Goal: Book appointment/travel/reservation

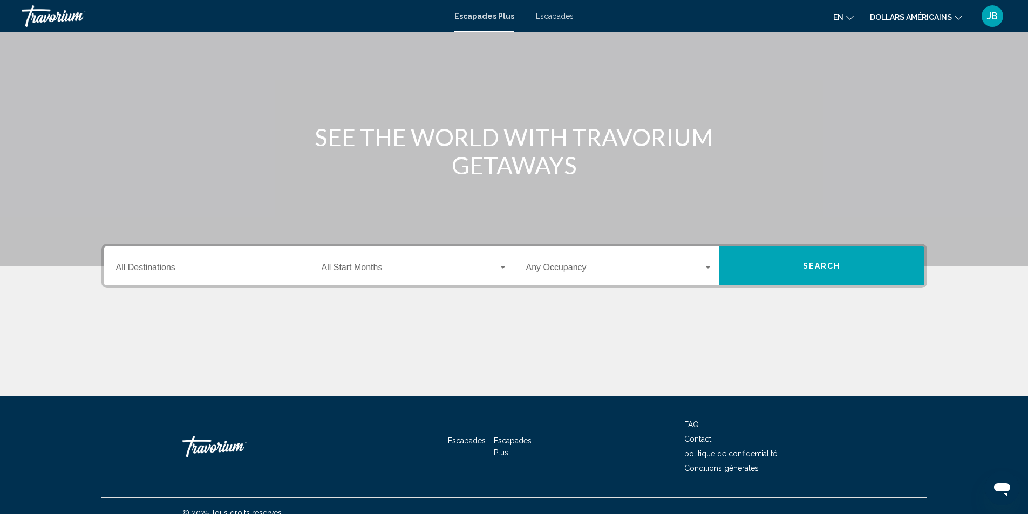
scroll to position [63, 0]
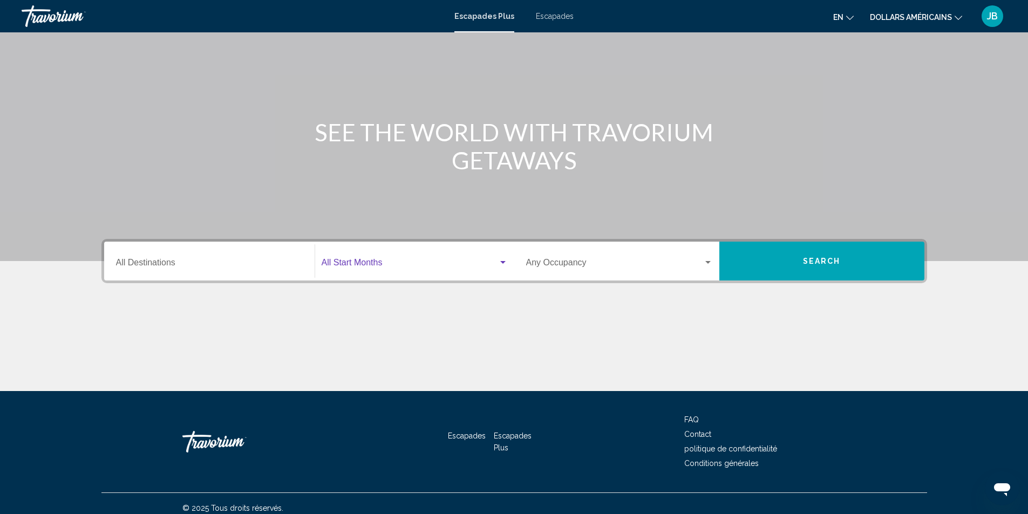
click at [351, 263] on span "Widget de recherche" at bounding box center [410, 265] width 176 height 10
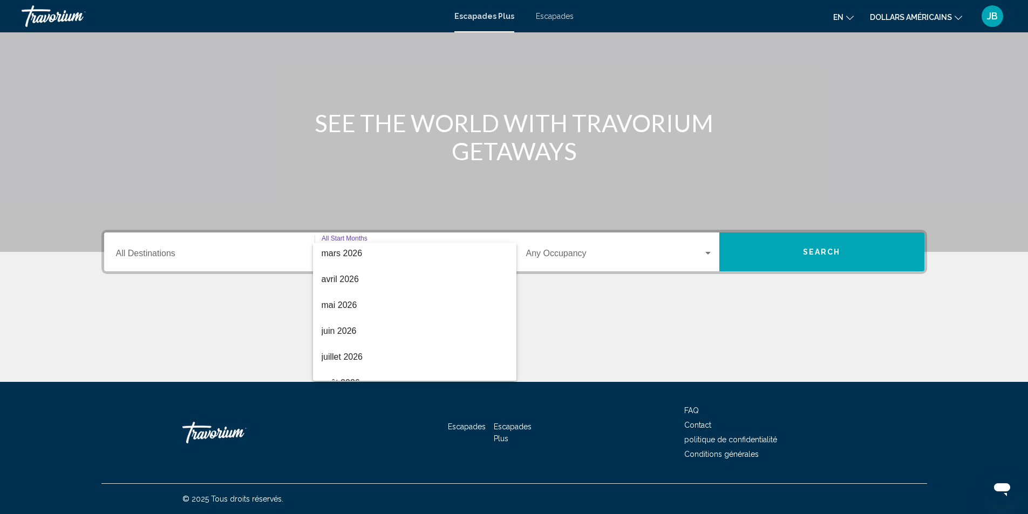
scroll to position [211, 0]
click at [387, 356] on span "juillet 2026" at bounding box center [415, 355] width 186 height 26
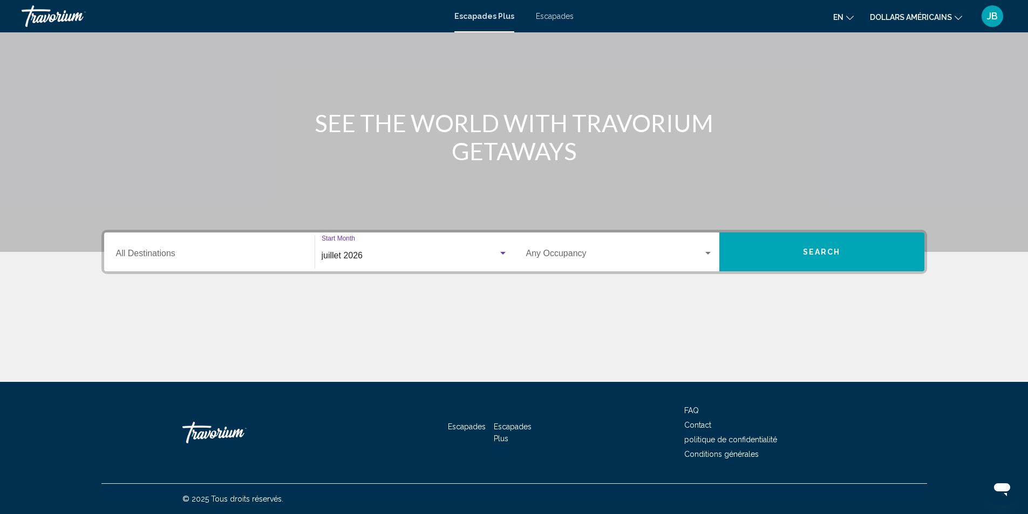
click at [209, 265] on div "Destination All Destinations" at bounding box center [209, 252] width 187 height 34
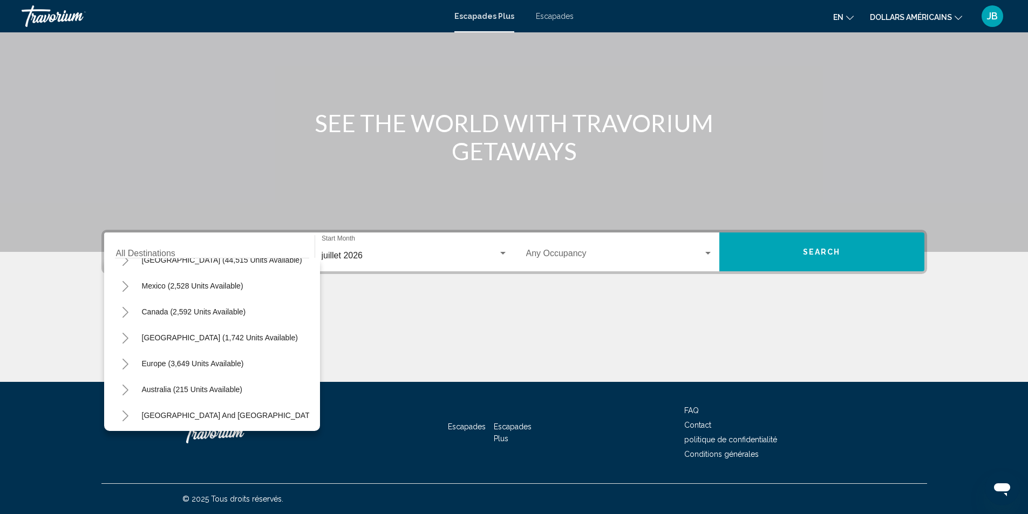
scroll to position [49, 0]
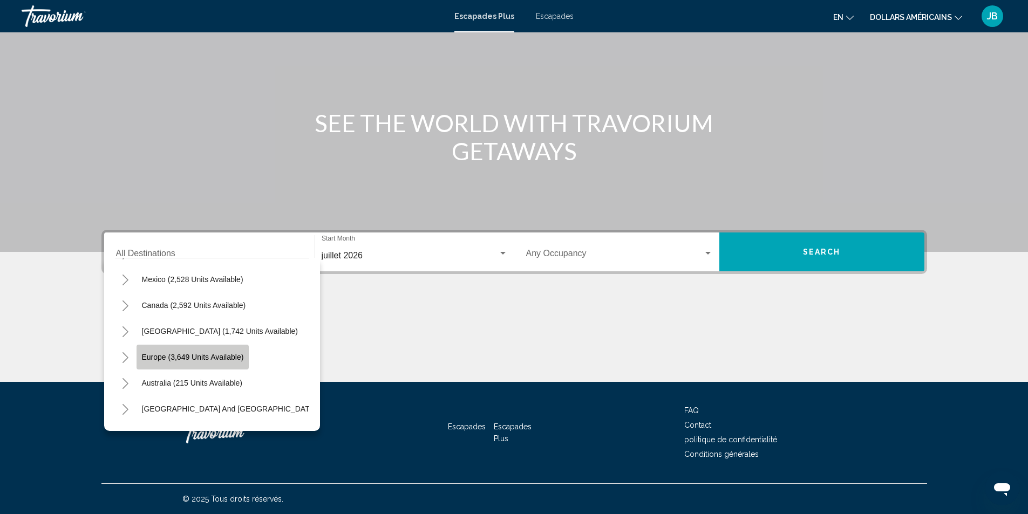
click at [230, 365] on button "Europe (3,649 units available)" at bounding box center [192, 357] width 113 height 25
type input "**********"
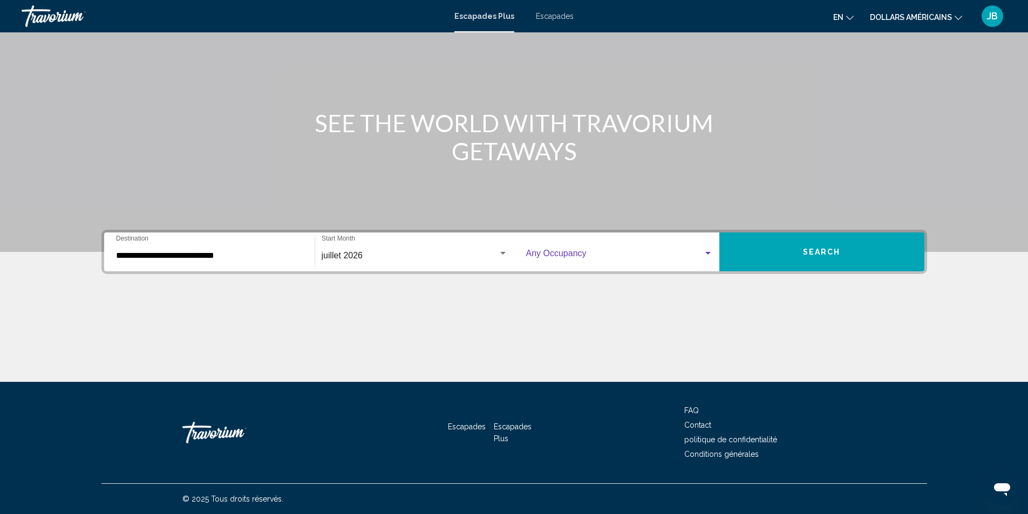
click at [559, 258] on span "Widget de recherche" at bounding box center [614, 256] width 177 height 10
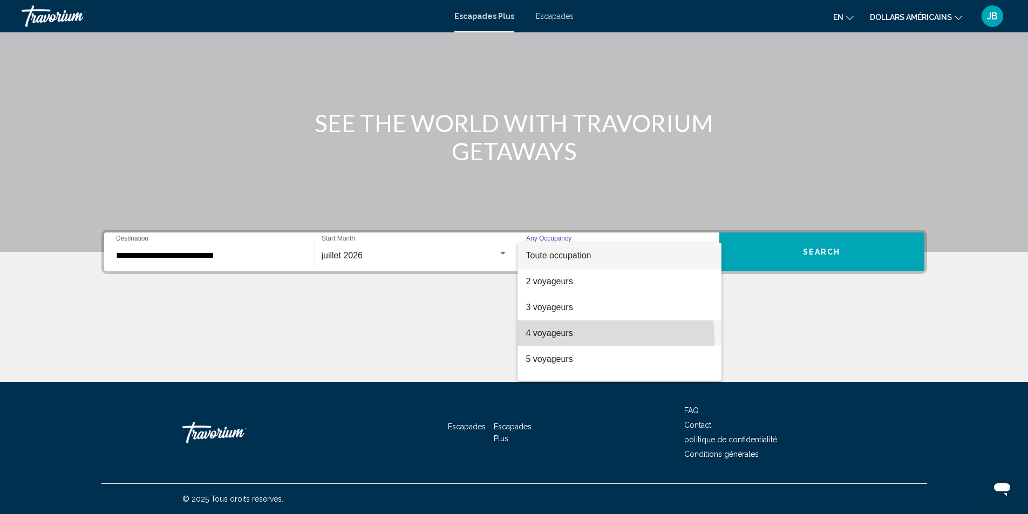
click at [559, 339] on span "4 voyageurs" at bounding box center [619, 333] width 187 height 26
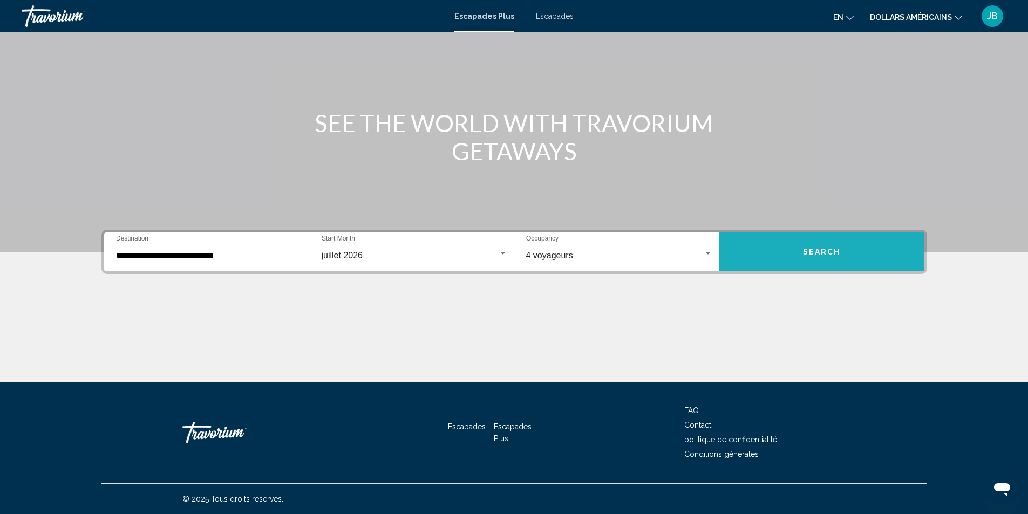
click at [795, 252] on button "Search" at bounding box center [821, 252] width 205 height 39
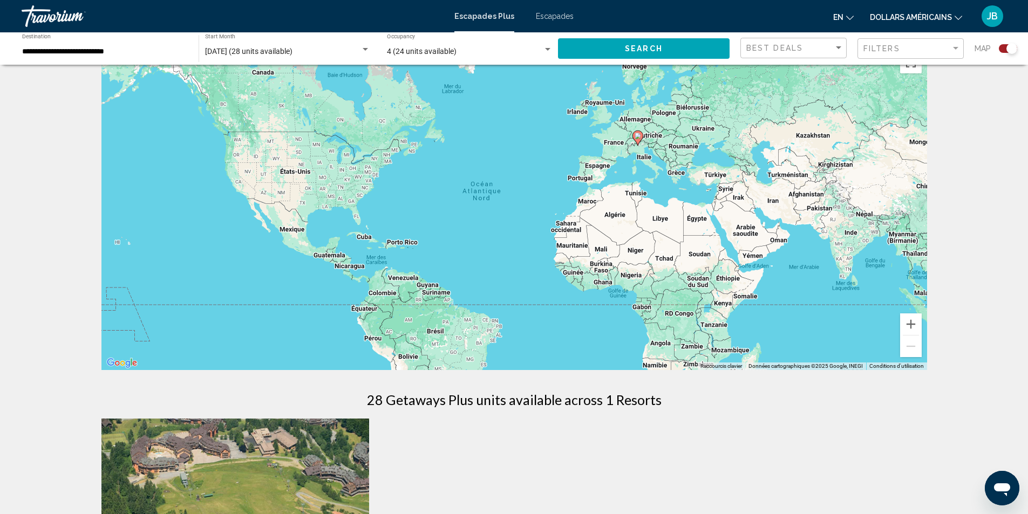
scroll to position [22, 0]
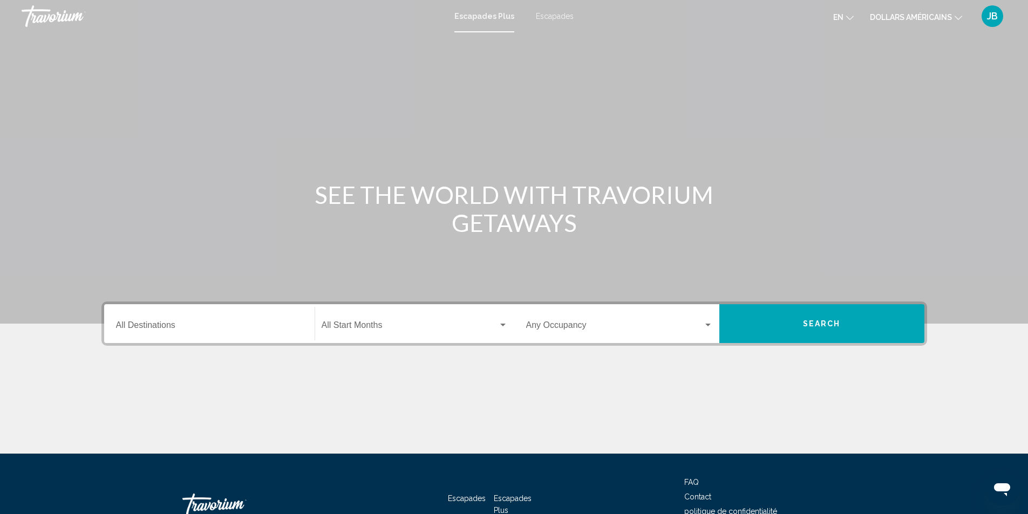
click at [555, 15] on font "Escapades" at bounding box center [555, 16] width 38 height 9
click at [845, 20] on button "en English Español Français Italiano Português русский" at bounding box center [843, 17] width 20 height 16
click at [825, 73] on button "Français" at bounding box center [820, 71] width 50 height 14
click at [217, 334] on div "Destination All Destinations" at bounding box center [209, 324] width 187 height 34
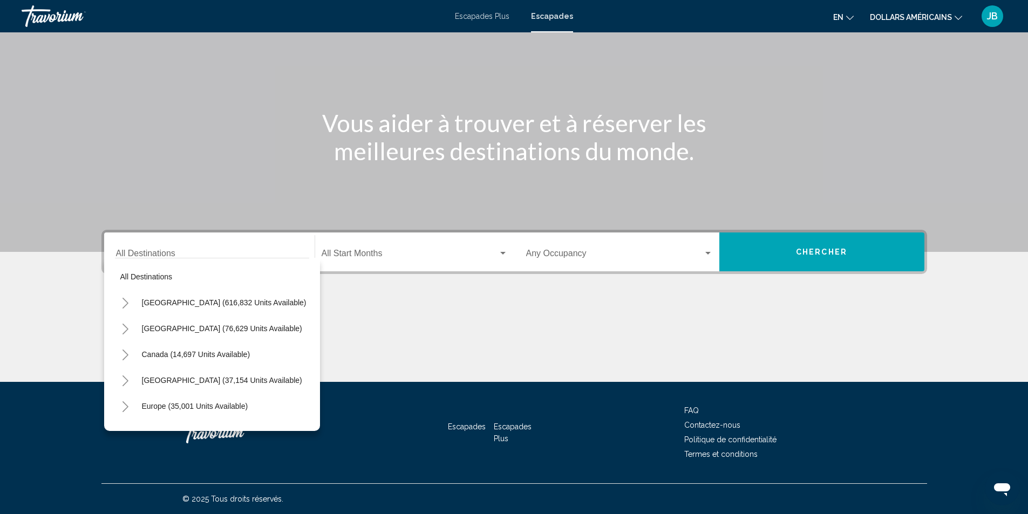
click at [416, 256] on span "Search widget" at bounding box center [410, 256] width 176 height 10
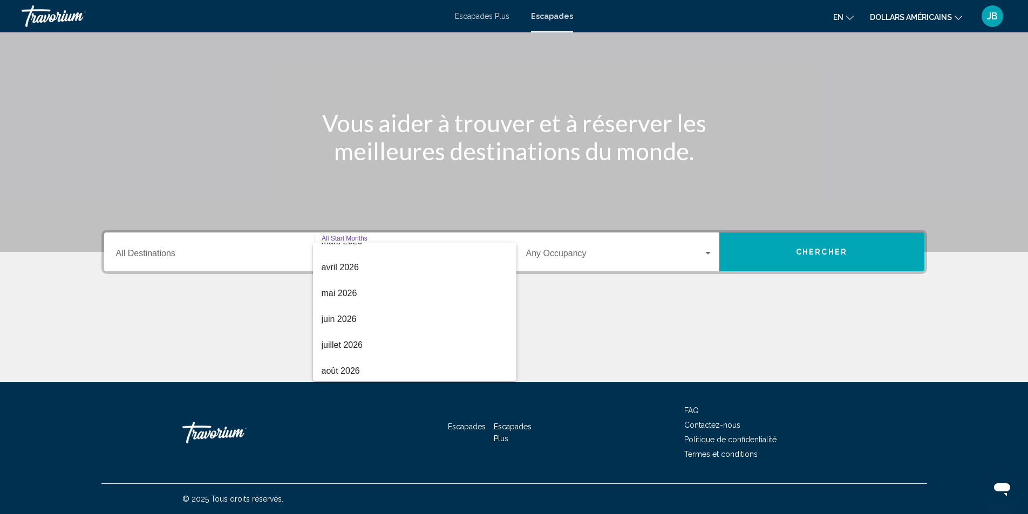
scroll to position [224, 0]
click at [420, 352] on span "juillet 2026" at bounding box center [415, 342] width 186 height 26
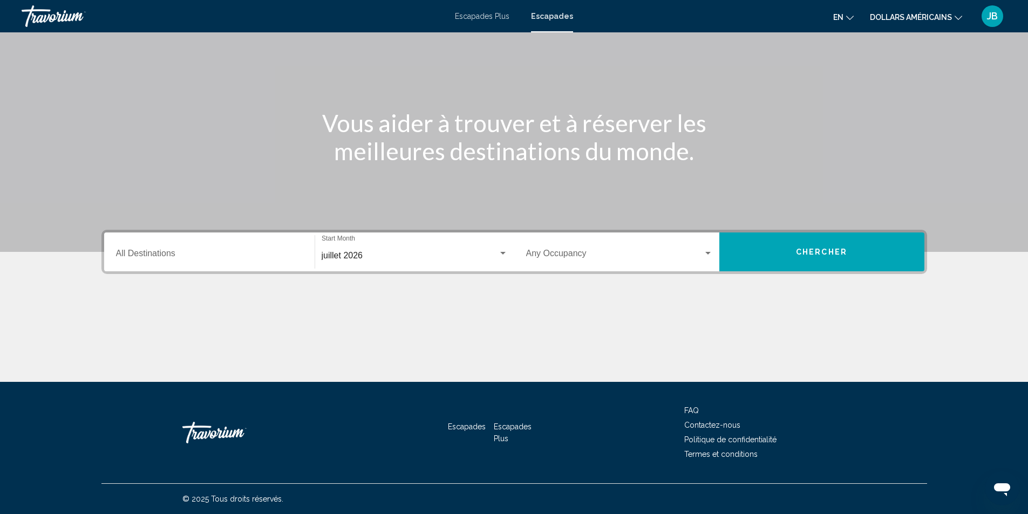
click at [558, 249] on div "Occupancy Any Occupancy" at bounding box center [619, 252] width 187 height 34
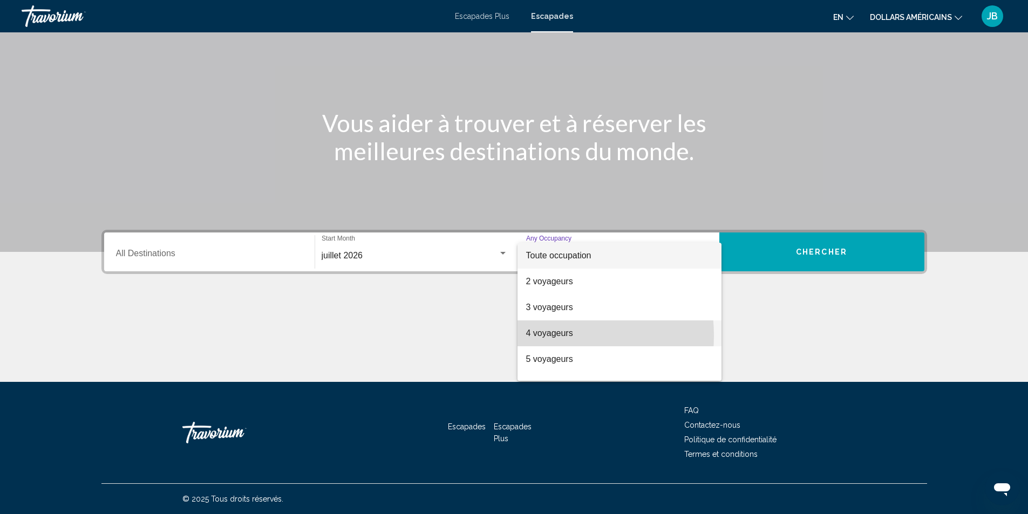
click at [542, 336] on font "4 voyageurs" at bounding box center [549, 333] width 47 height 9
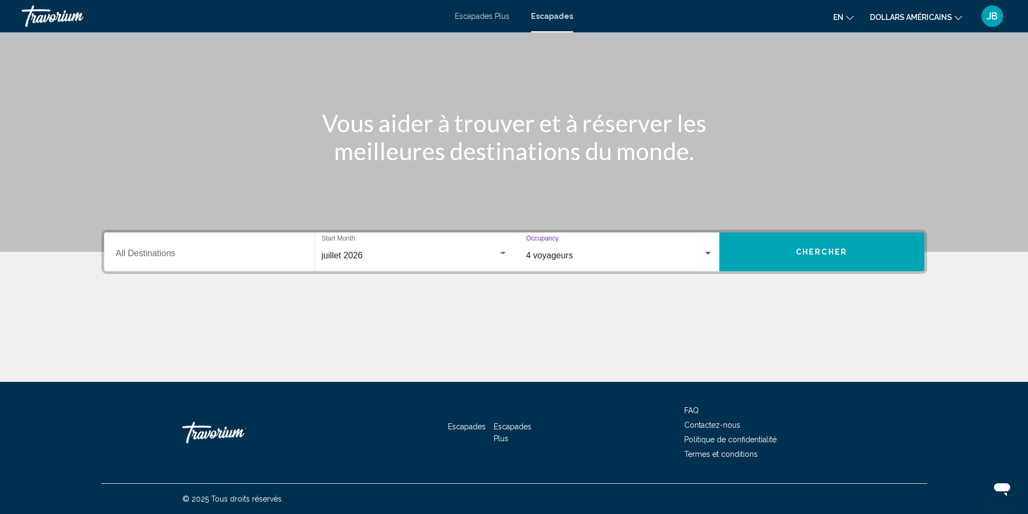
click at [778, 264] on button "Chercher" at bounding box center [821, 252] width 205 height 39
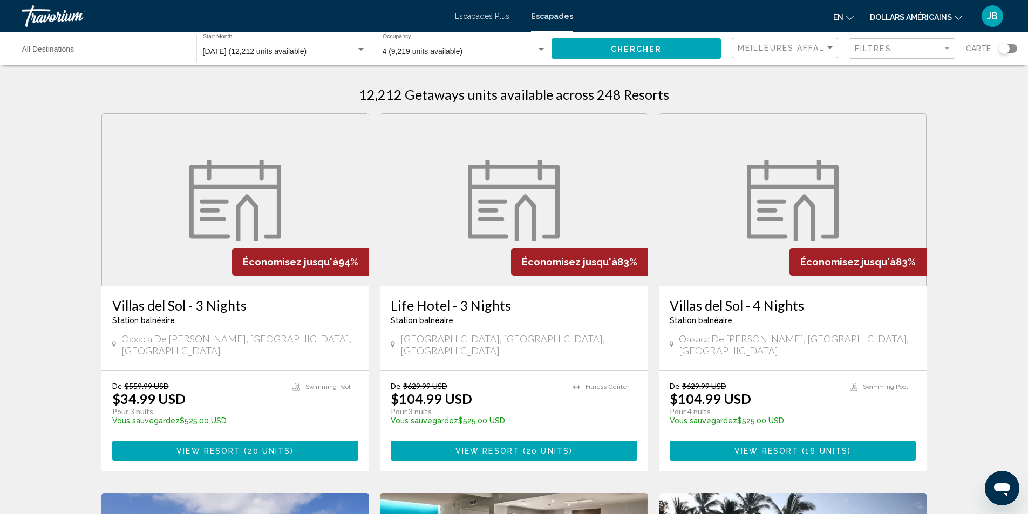
click at [848, 20] on button "en English Español Français Italiano Português русский" at bounding box center [843, 17] width 20 height 16
click at [835, 78] on button "Français" at bounding box center [820, 71] width 50 height 14
click at [925, 15] on font "dollars américains" at bounding box center [911, 17] width 82 height 9
click at [920, 106] on button "AUD (A$)" at bounding box center [926, 113] width 54 height 14
click at [926, 19] on div "Passer au contenu principal Escapades Plus Escapades en English Español Françai…" at bounding box center [514, 257] width 1028 height 514
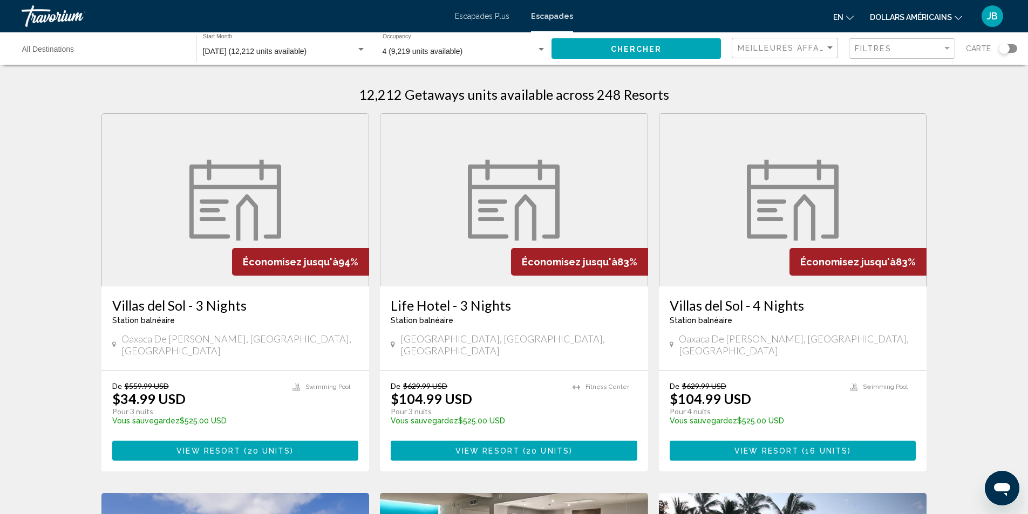
click at [926, 18] on font "dollars américains" at bounding box center [911, 17] width 82 height 9
click at [933, 93] on button "EUR (€)" at bounding box center [926, 99] width 54 height 14
click at [912, 18] on font "dollars américains" at bounding box center [911, 17] width 82 height 9
click at [935, 97] on button "EUR (€)" at bounding box center [926, 99] width 54 height 14
click at [450, 54] on span "4 (9,219 units available)" at bounding box center [422, 51] width 80 height 9
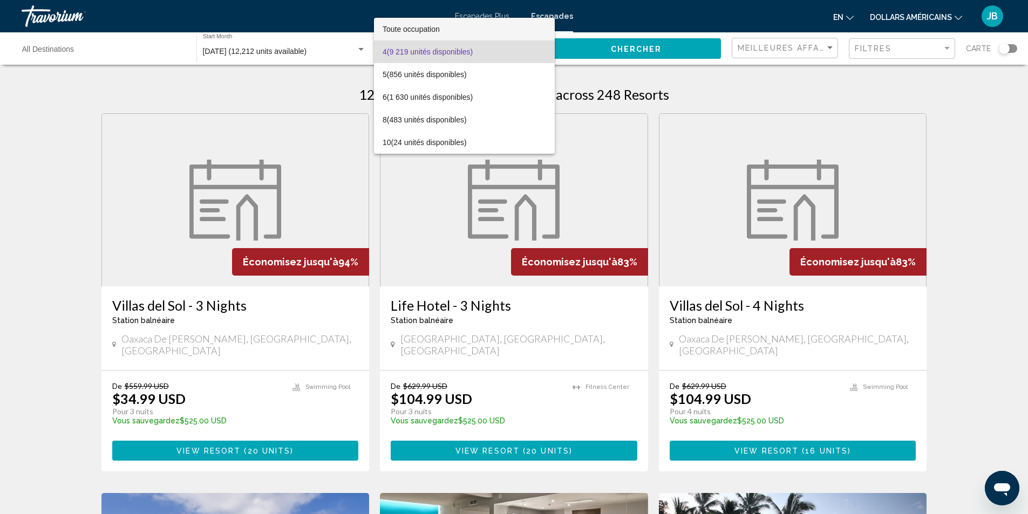
click at [447, 39] on span "Toute occupation" at bounding box center [463, 29] width 163 height 23
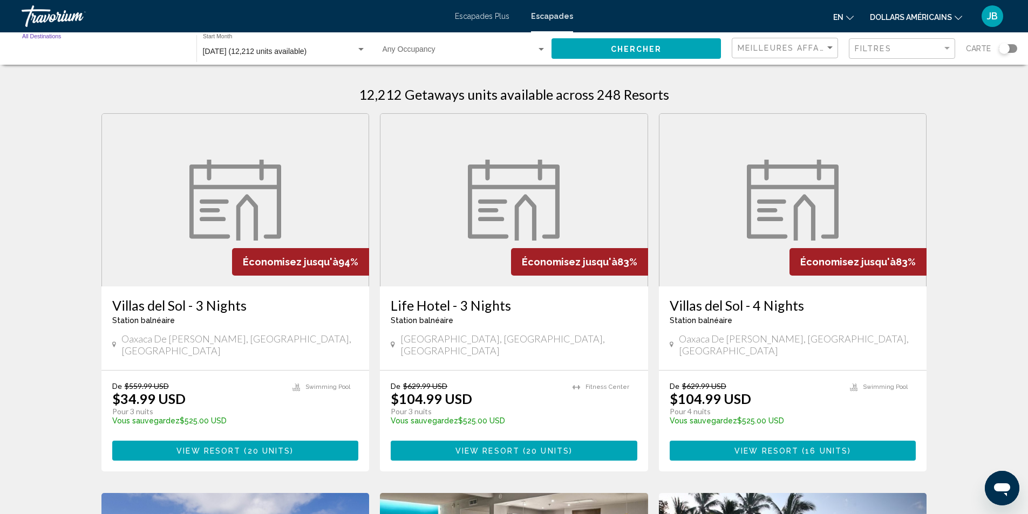
click at [81, 51] on input "Destination All Destinations" at bounding box center [103, 51] width 163 height 9
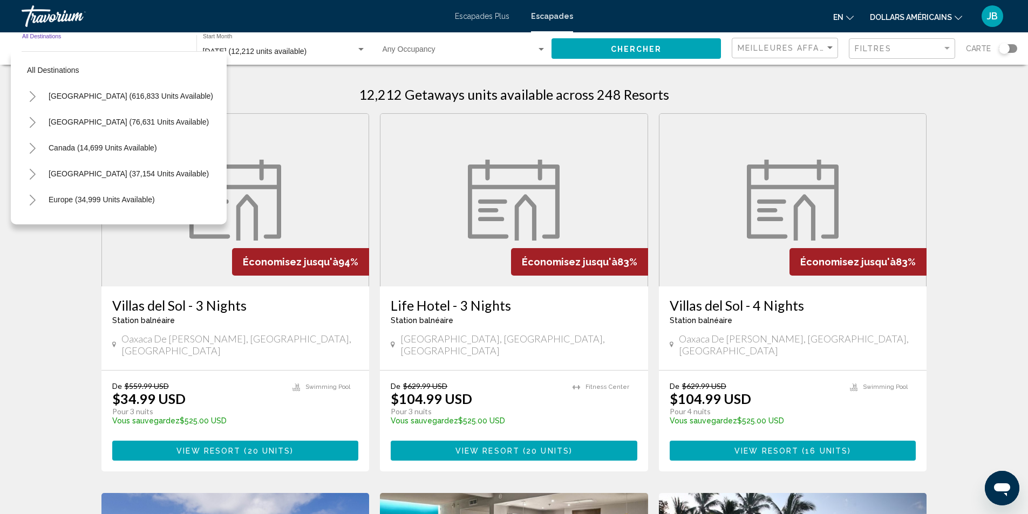
click at [82, 47] on input "Destination All Destinations" at bounding box center [103, 51] width 163 height 9
click at [68, 72] on span "All destinations" at bounding box center [53, 70] width 52 height 9
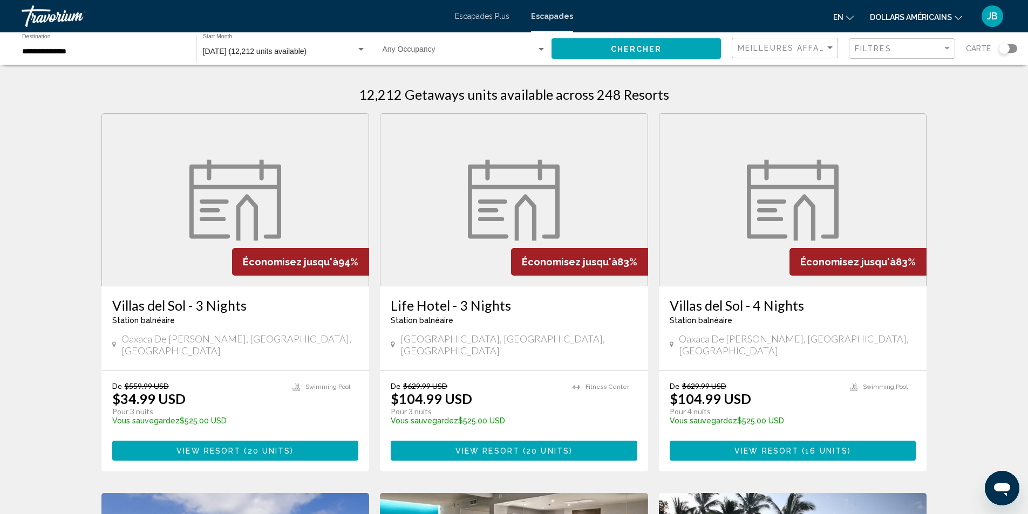
click at [680, 48] on button "Chercher" at bounding box center [635, 48] width 169 height 20
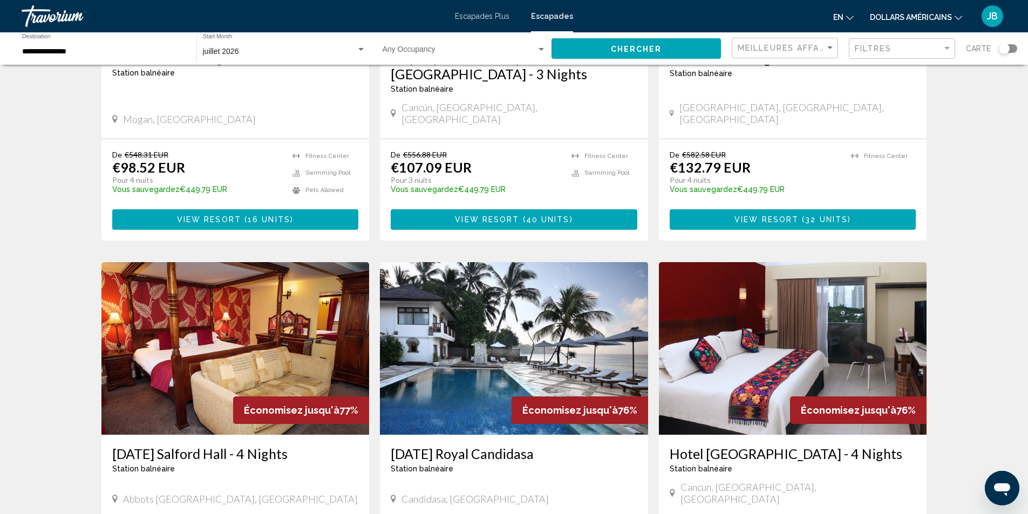
scroll to position [695, 0]
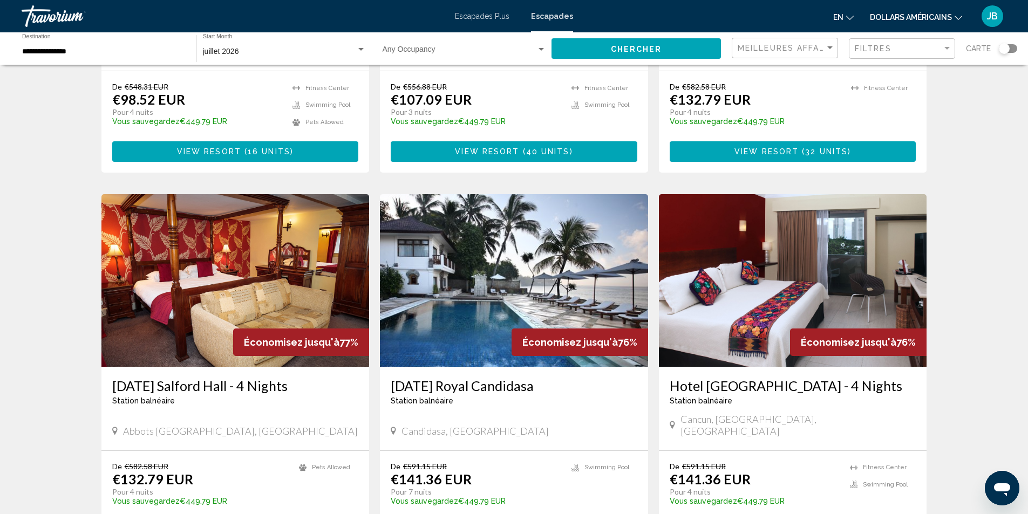
drag, startPoint x: 1022, startPoint y: 270, endPoint x: 1021, endPoint y: 289, distance: 18.9
click at [1021, 289] on div "20,471 Getaways units available across 279 Resorts Économisez jusqu'à 100% Vill…" at bounding box center [514, 178] width 1028 height 1594
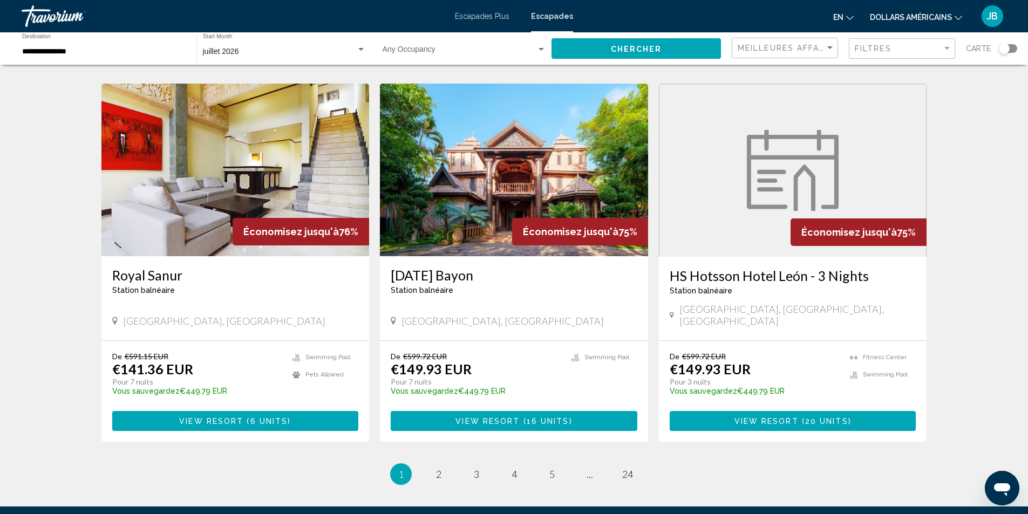
scroll to position [1262, 0]
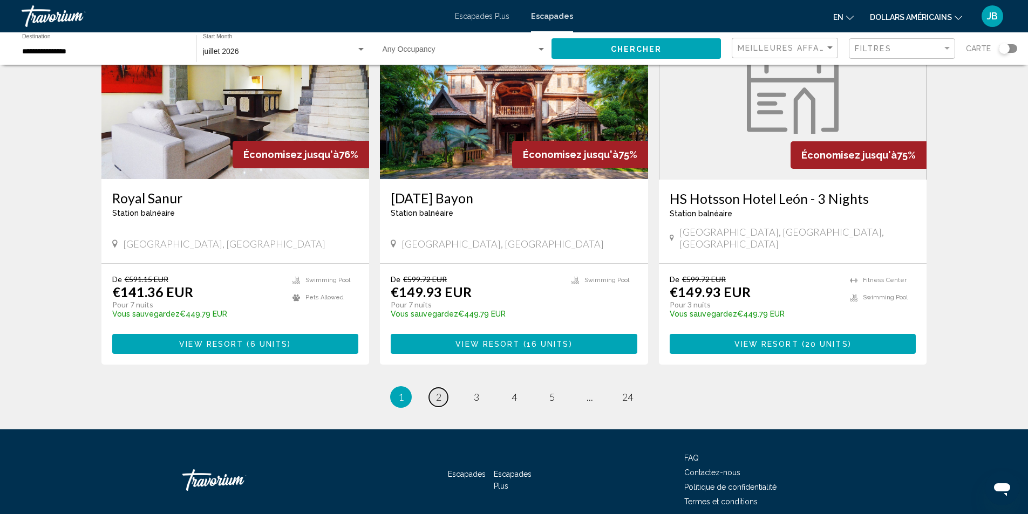
click at [435, 388] on link "page 2" at bounding box center [438, 397] width 19 height 19
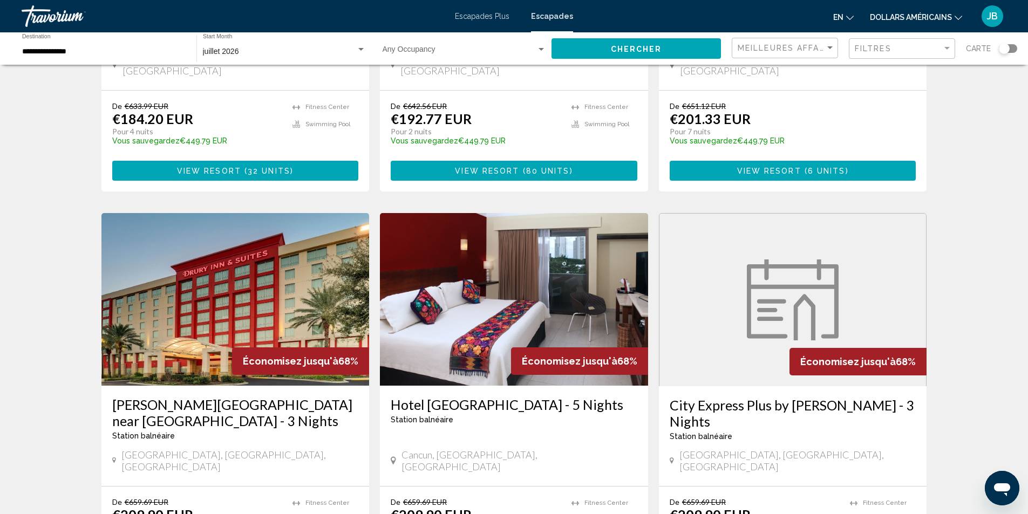
scroll to position [1294, 0]
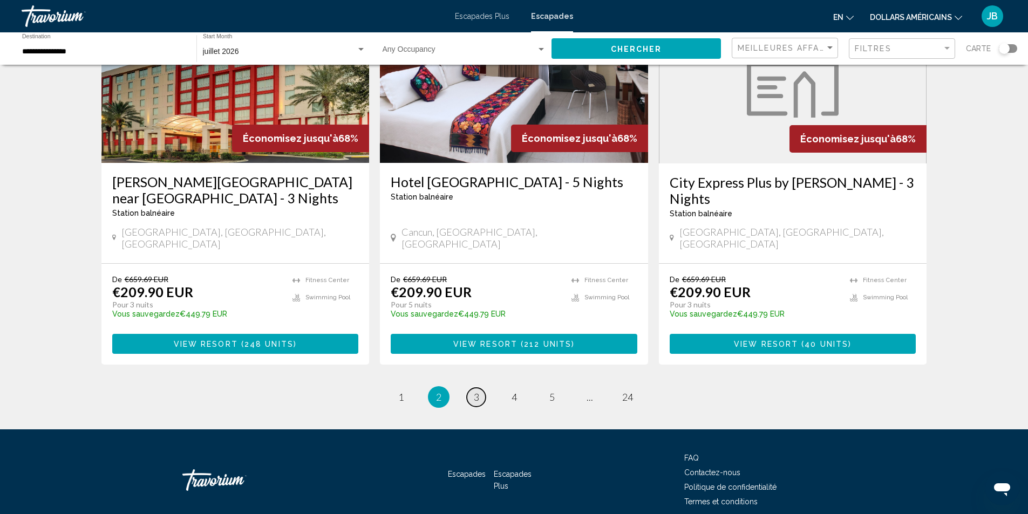
click at [474, 391] on span "3" at bounding box center [476, 397] width 5 height 12
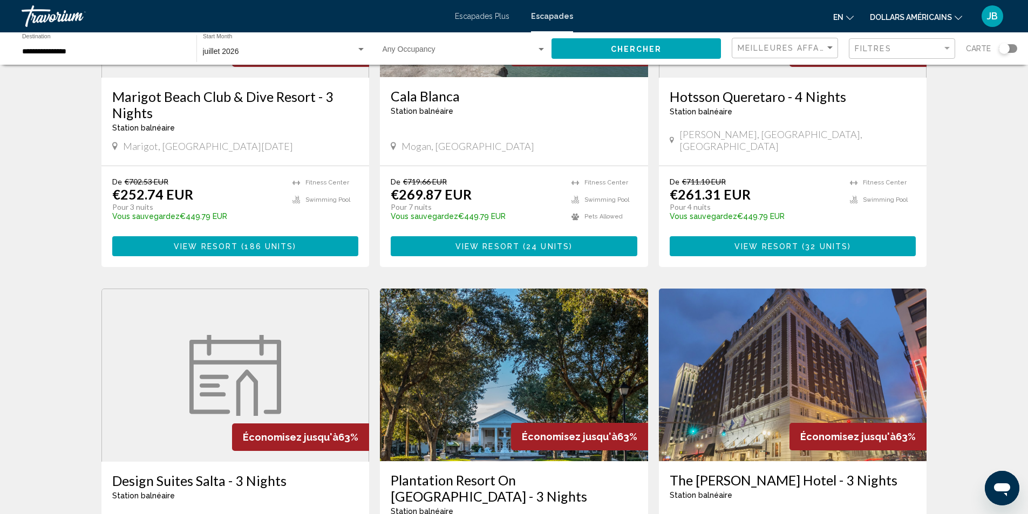
scroll to position [987, 0]
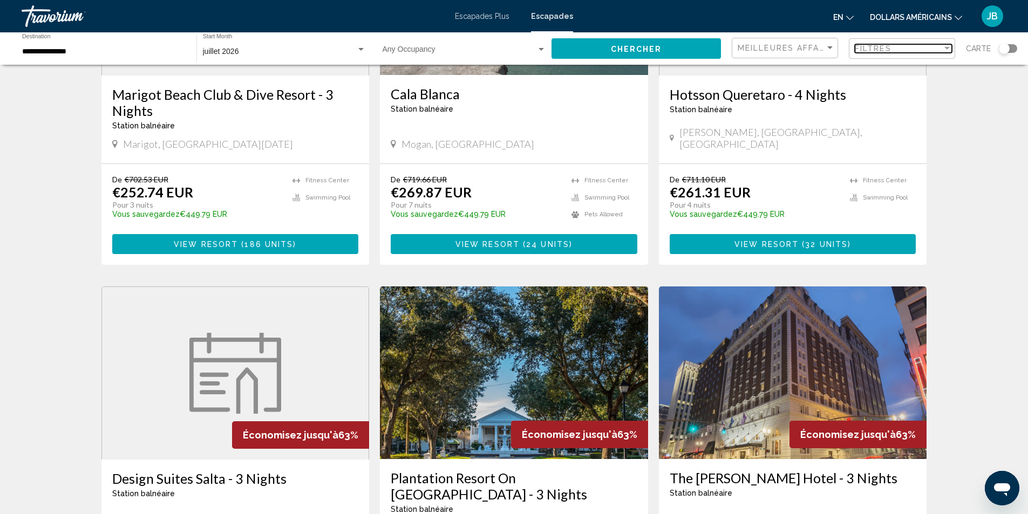
click at [951, 52] on div "Filter" at bounding box center [947, 48] width 10 height 9
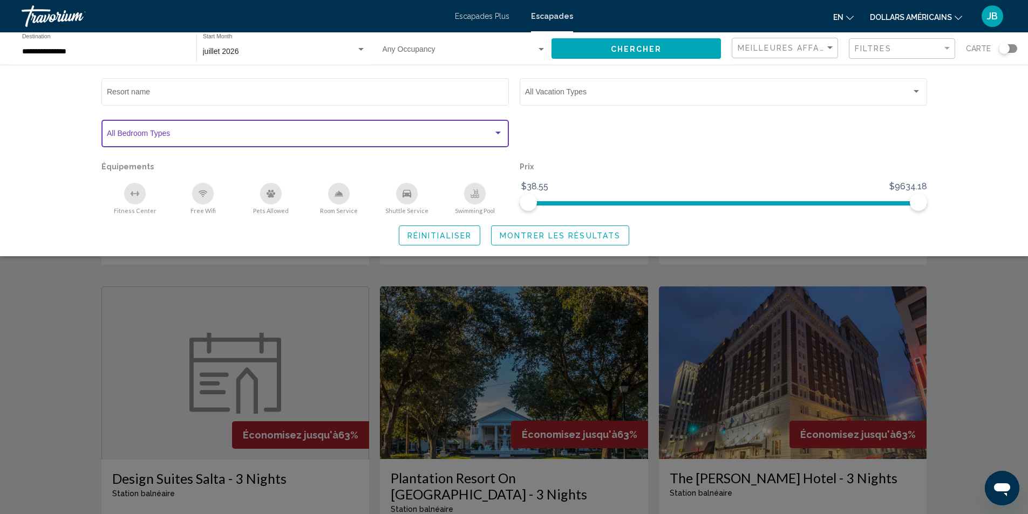
click at [346, 136] on span "Search widget" at bounding box center [300, 135] width 386 height 9
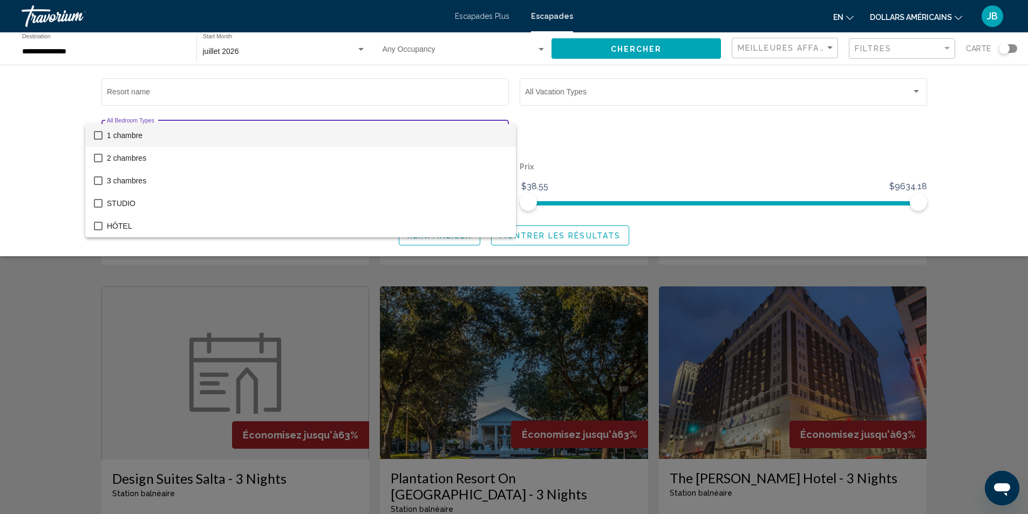
click at [52, 153] on div at bounding box center [514, 257] width 1028 height 514
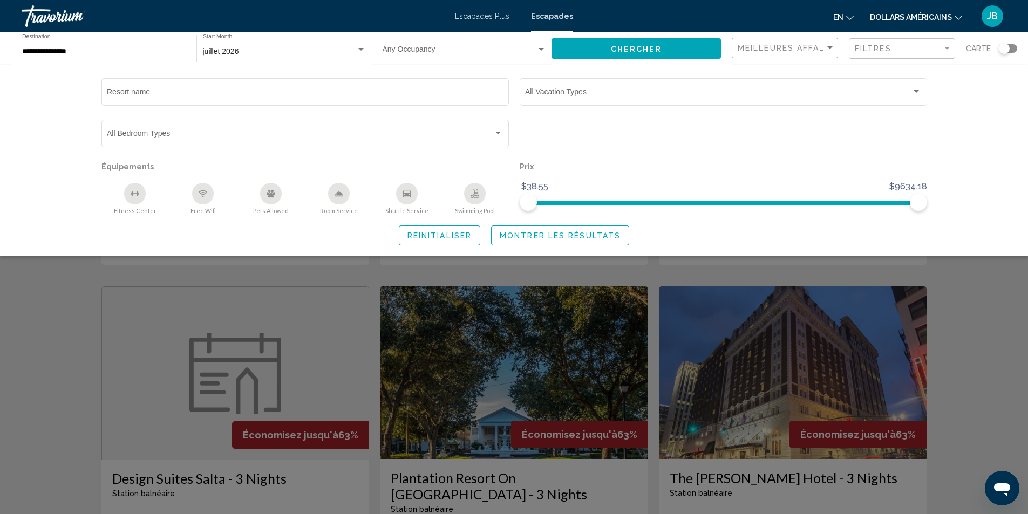
click at [475, 200] on div "Swimming Pool" at bounding box center [475, 194] width 22 height 22
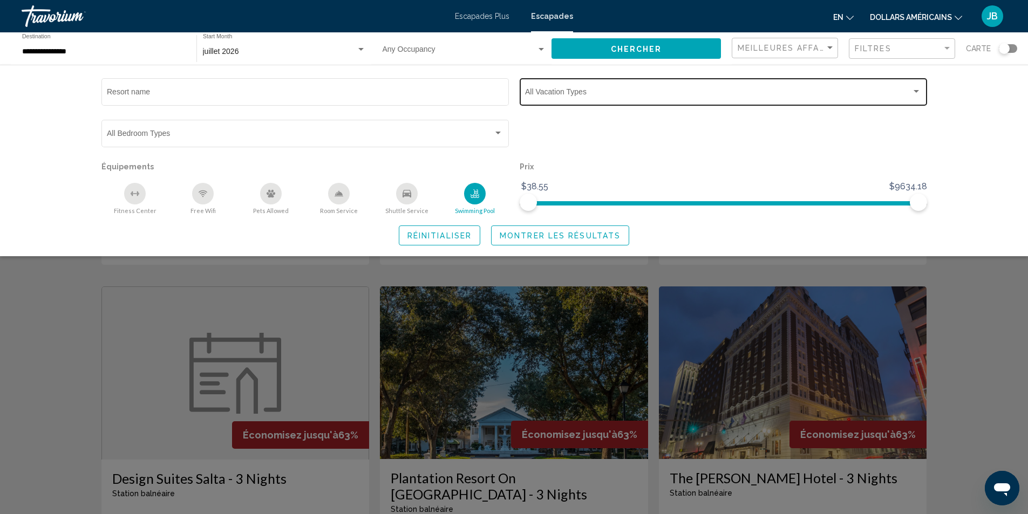
click at [635, 87] on div "Vacation Types All Vacation Types" at bounding box center [723, 91] width 396 height 30
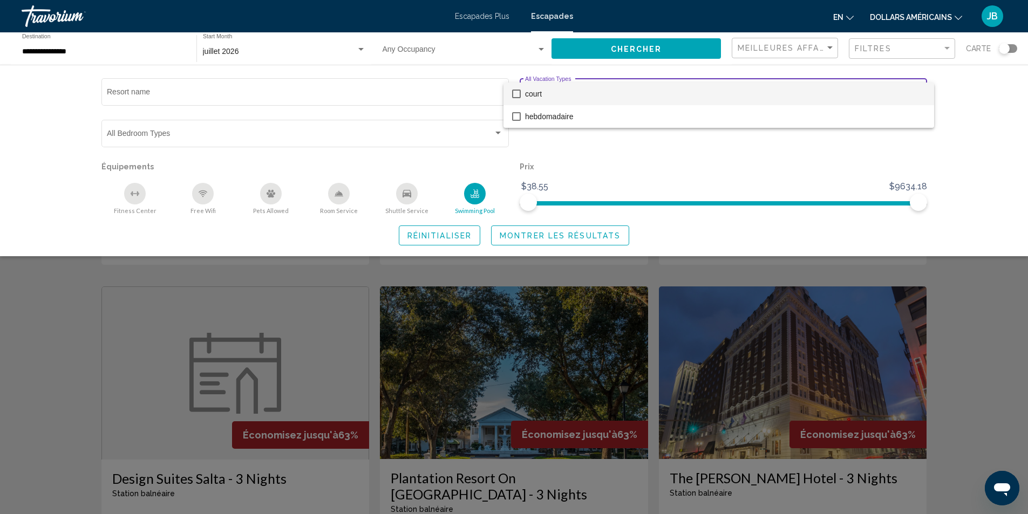
click at [633, 134] on div at bounding box center [514, 257] width 1028 height 514
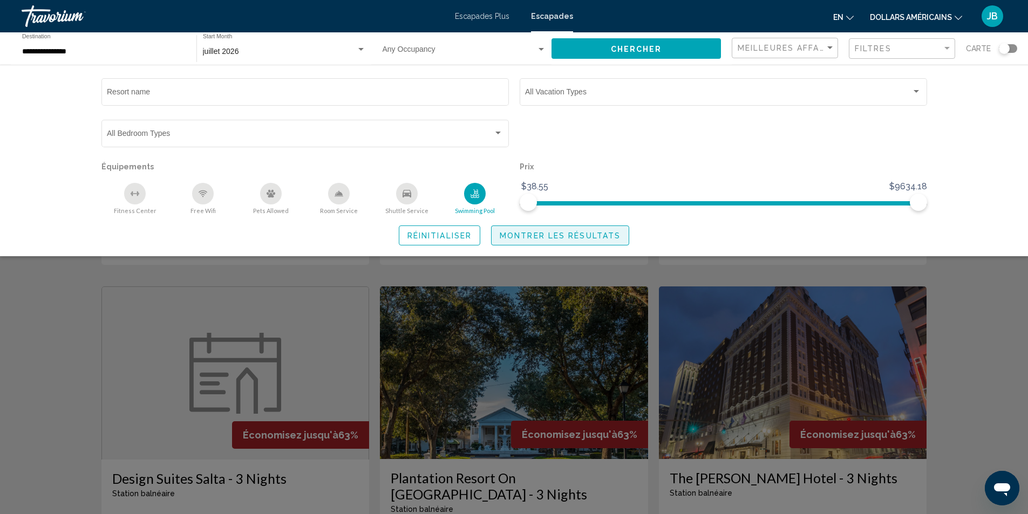
click at [533, 240] on span "Montrer les résultats" at bounding box center [560, 235] width 121 height 9
click at [541, 237] on span "Montrer les résultats" at bounding box center [560, 235] width 121 height 9
click at [1001, 306] on div "Search widget" at bounding box center [514, 338] width 1028 height 352
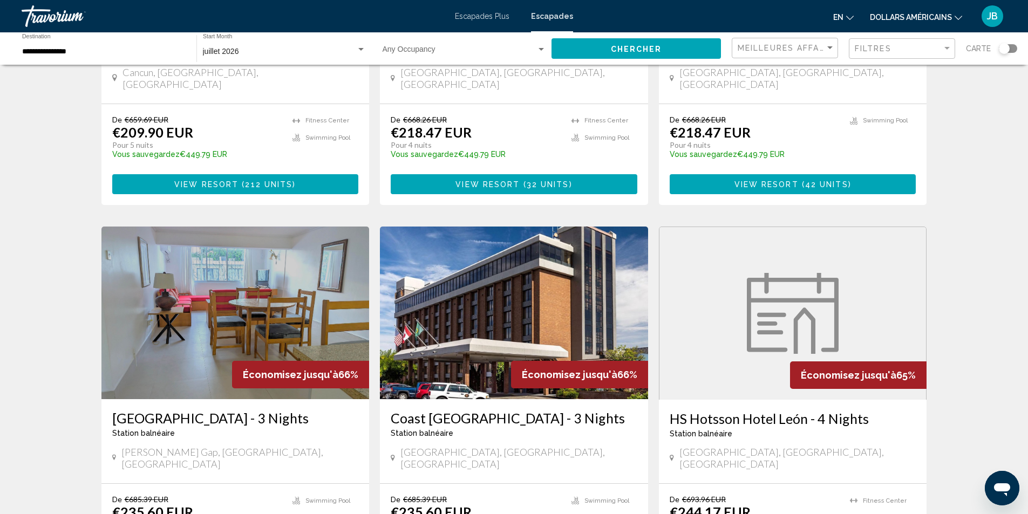
scroll to position [280, 0]
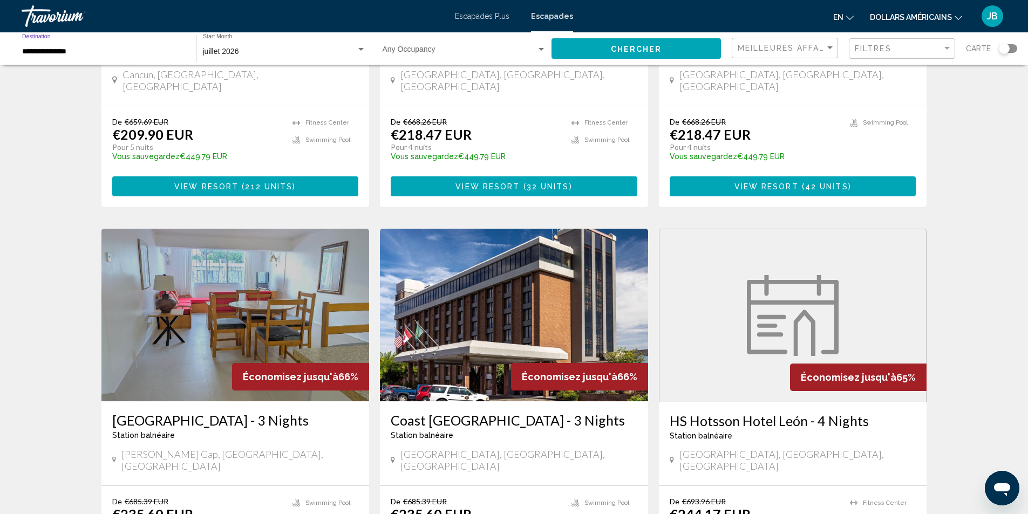
click at [39, 47] on input "**********" at bounding box center [103, 51] width 163 height 9
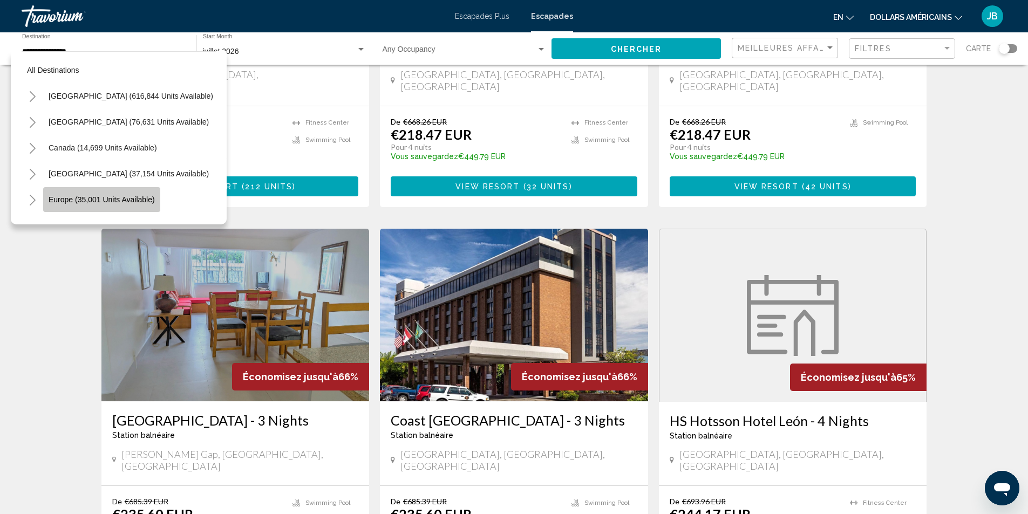
click at [132, 195] on span "Europe (35,001 units available)" at bounding box center [102, 199] width 106 height 9
type input "**********"
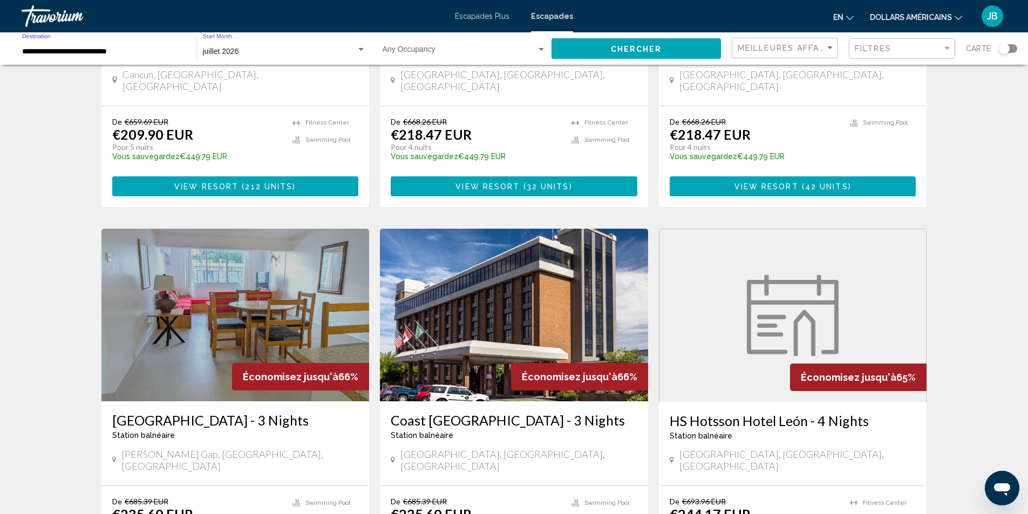
click at [607, 45] on button "Chercher" at bounding box center [635, 48] width 169 height 20
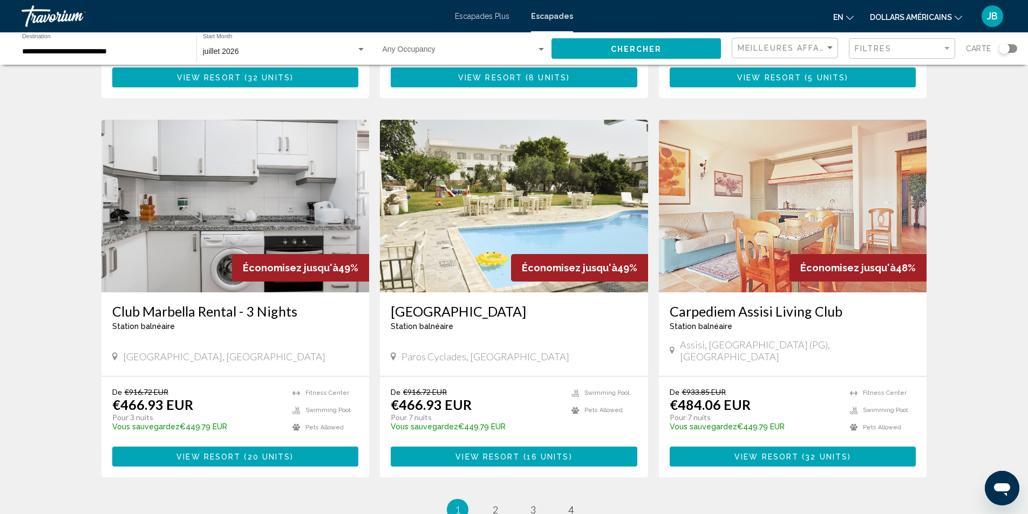
scroll to position [1137, 0]
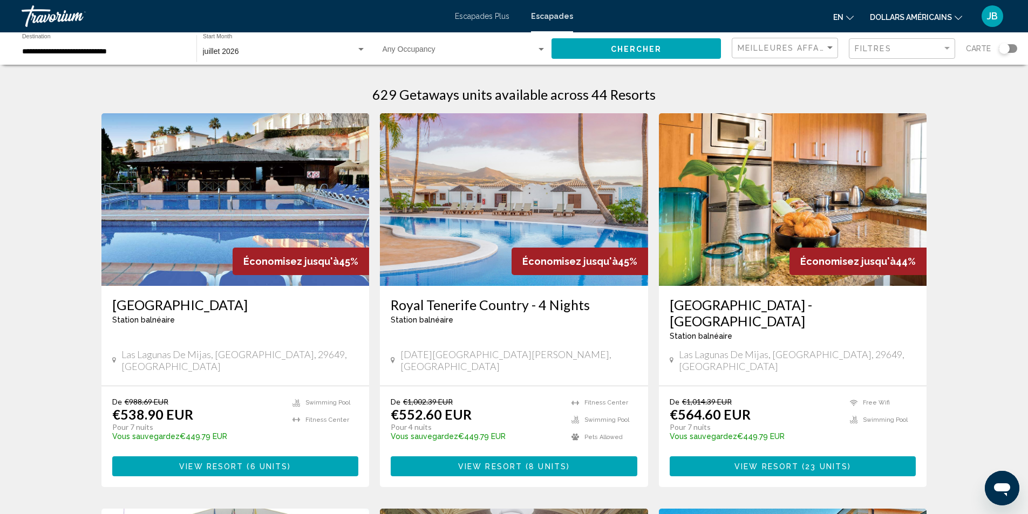
click at [364, 224] on img "Contenu principal" at bounding box center [235, 199] width 268 height 173
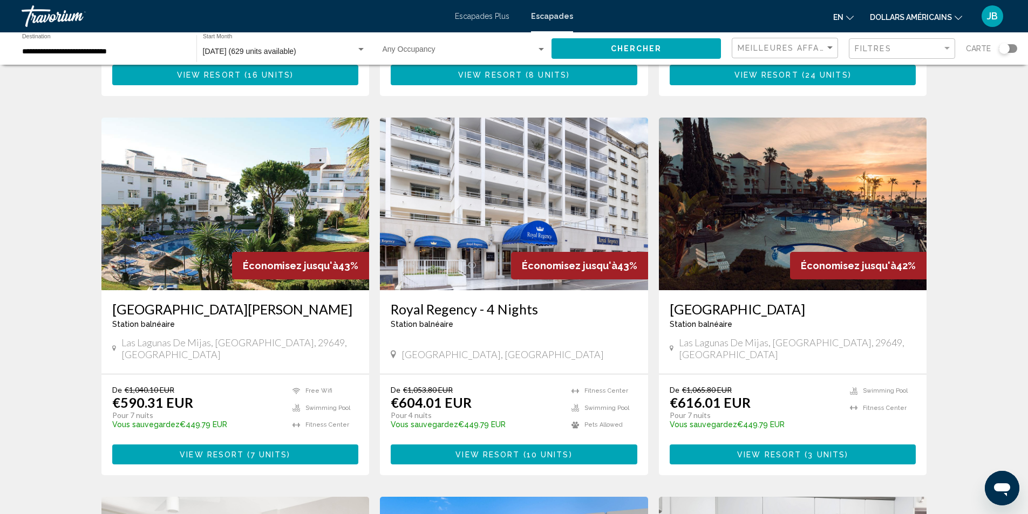
scroll to position [736, 0]
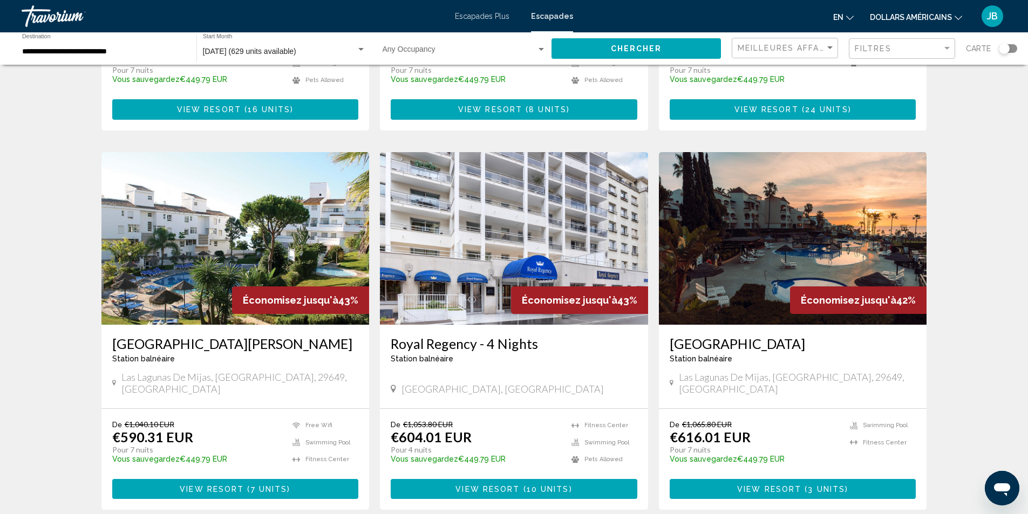
click at [764, 485] on span "View Resort" at bounding box center [769, 489] width 64 height 9
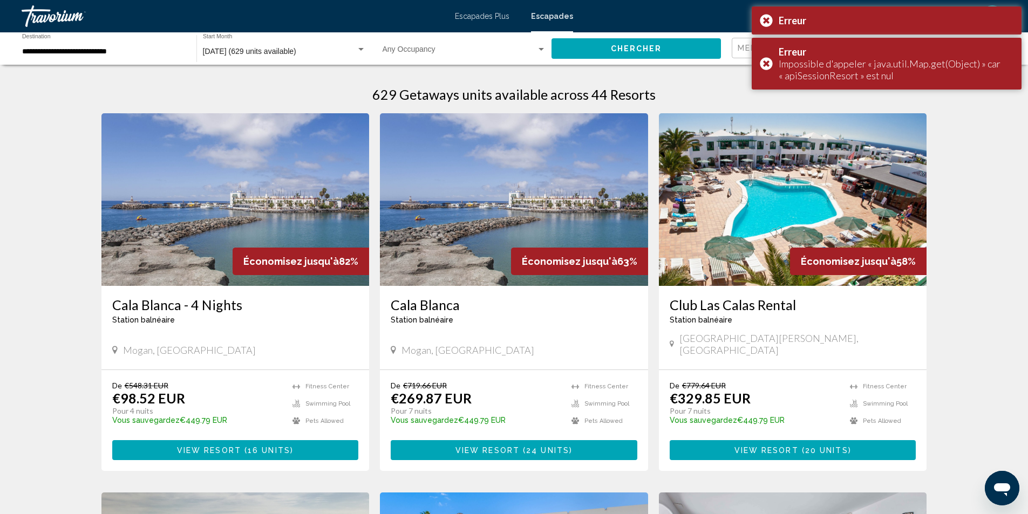
click at [809, 194] on img "Contenu principal" at bounding box center [793, 199] width 268 height 173
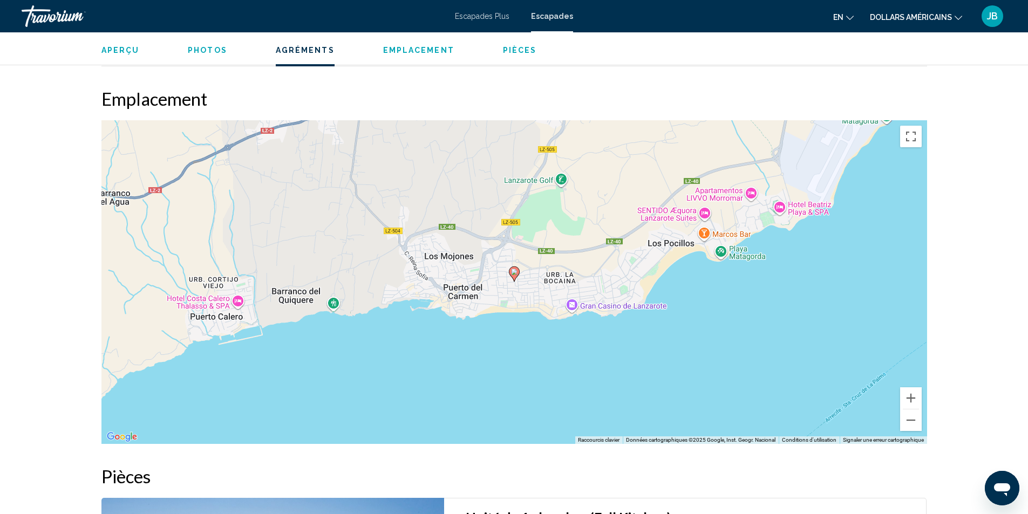
scroll to position [1432, 0]
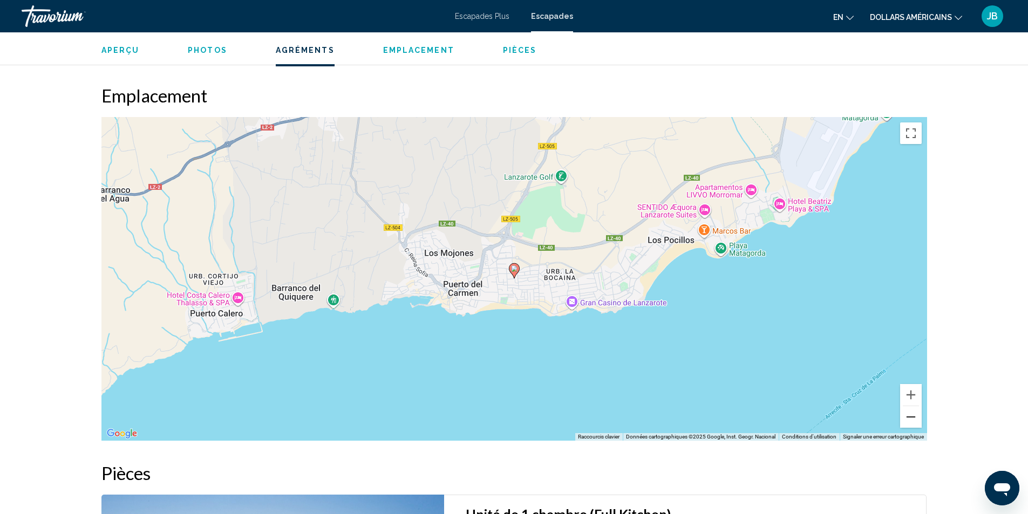
click at [910, 426] on button "Zoom arrière" at bounding box center [911, 417] width 22 height 22
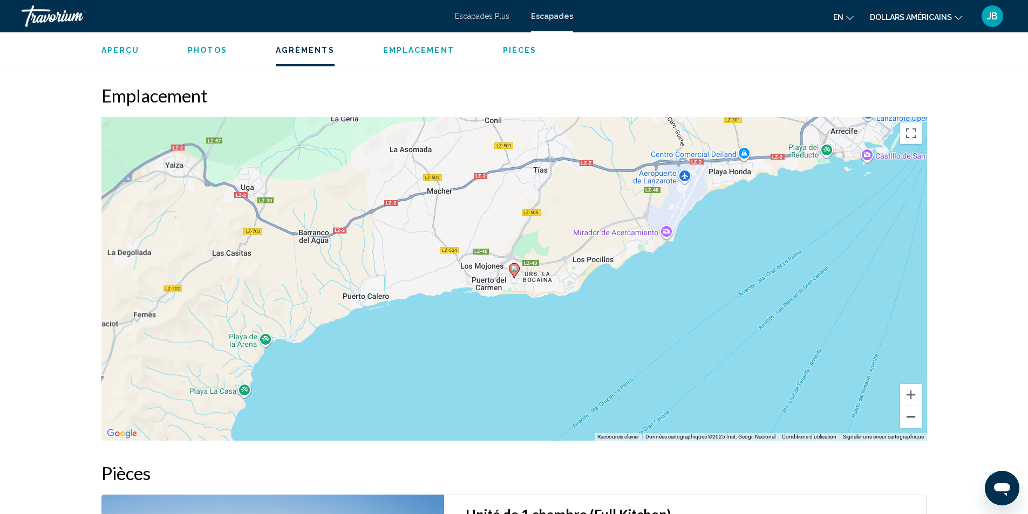
click at [910, 426] on button "Zoom arrière" at bounding box center [911, 417] width 22 height 22
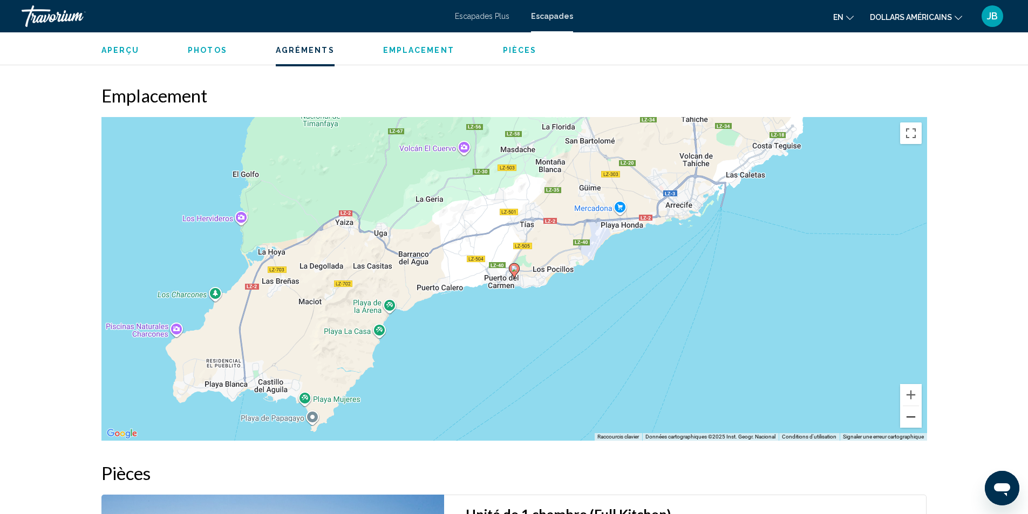
click at [910, 426] on button "Zoom arrière" at bounding box center [911, 417] width 22 height 22
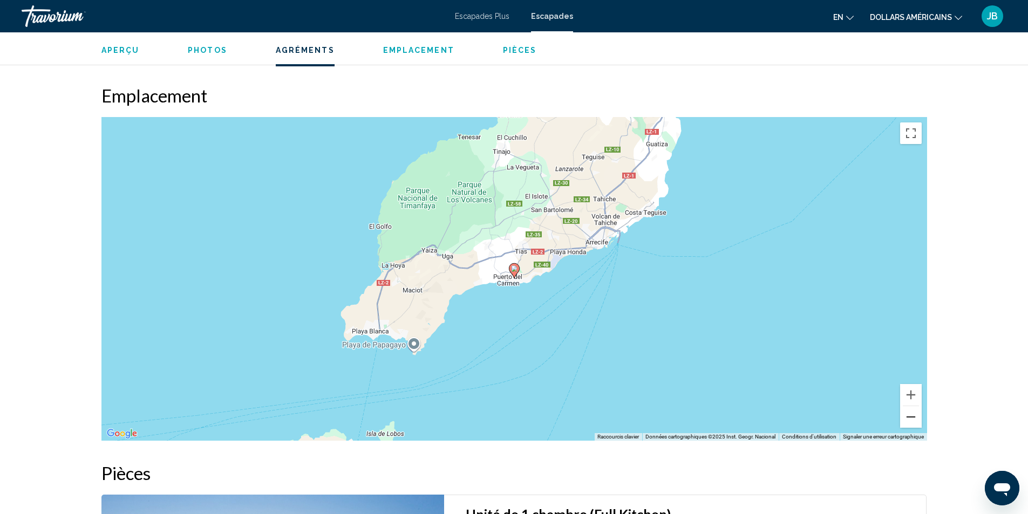
click at [910, 426] on button "Zoom arrière" at bounding box center [911, 417] width 22 height 22
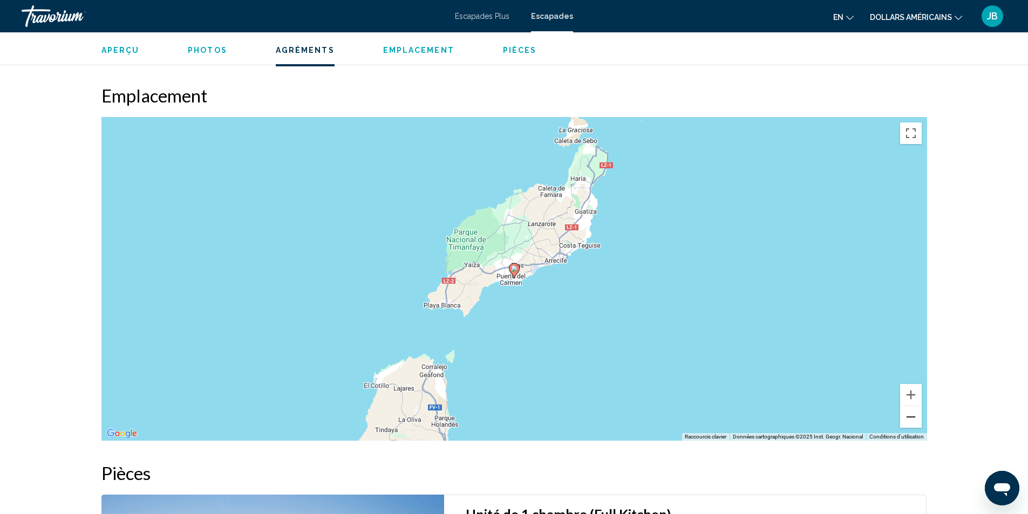
click at [910, 426] on button "Zoom arrière" at bounding box center [911, 417] width 22 height 22
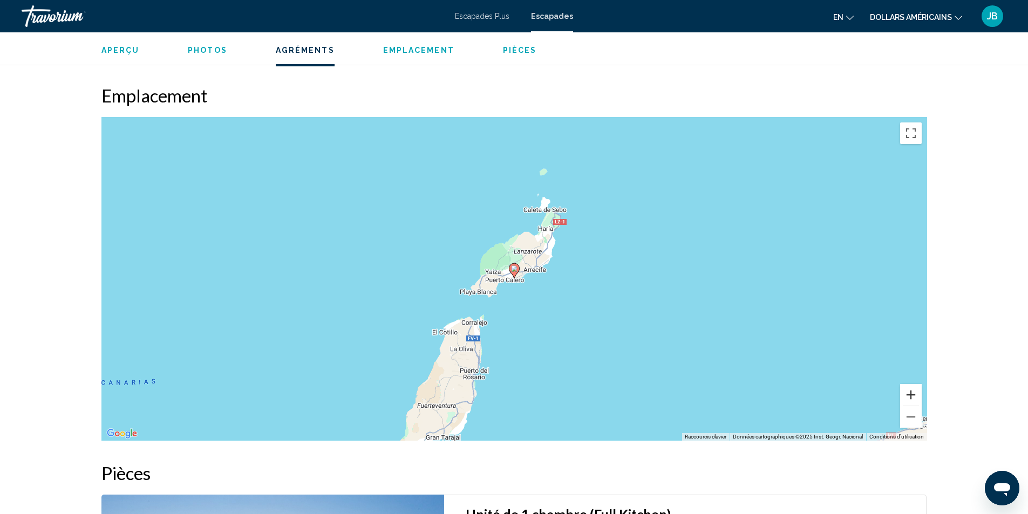
click at [914, 394] on button "Zoom avant" at bounding box center [911, 395] width 22 height 22
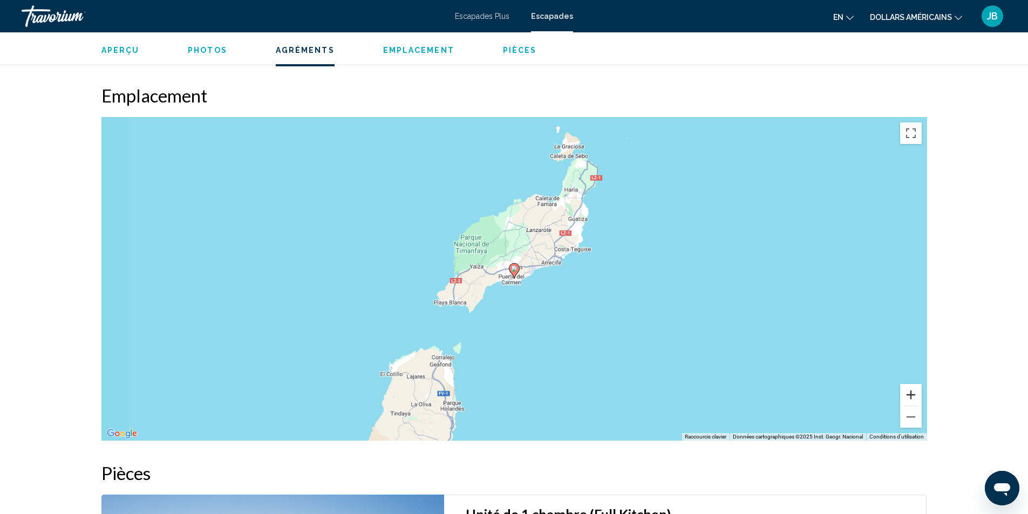
click at [914, 394] on button "Zoom avant" at bounding box center [911, 395] width 22 height 22
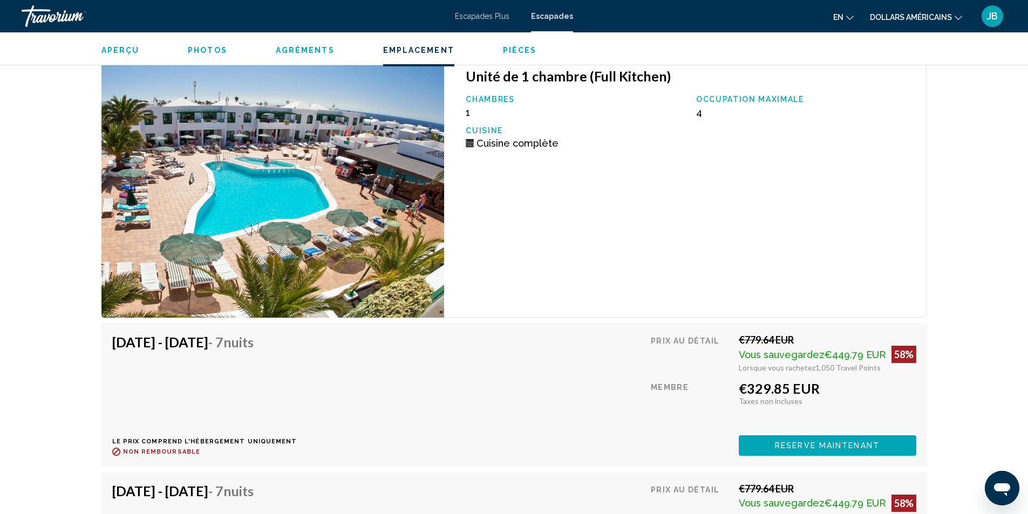
scroll to position [1866, 0]
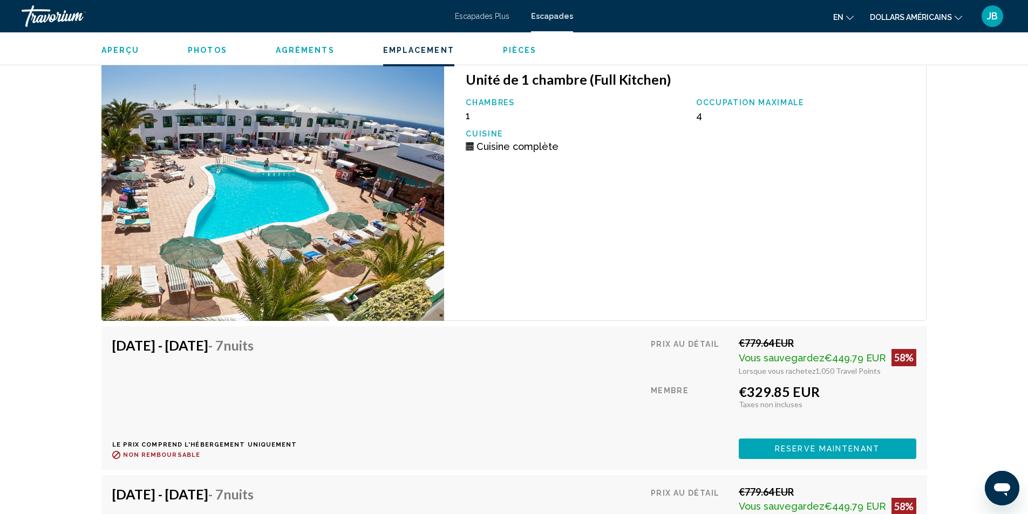
click at [207, 43] on div "Aperçu Photos Agréments Emplacement Pièces Rechercher" at bounding box center [514, 48] width 869 height 33
click at [214, 51] on span "Photos" at bounding box center [207, 50] width 39 height 9
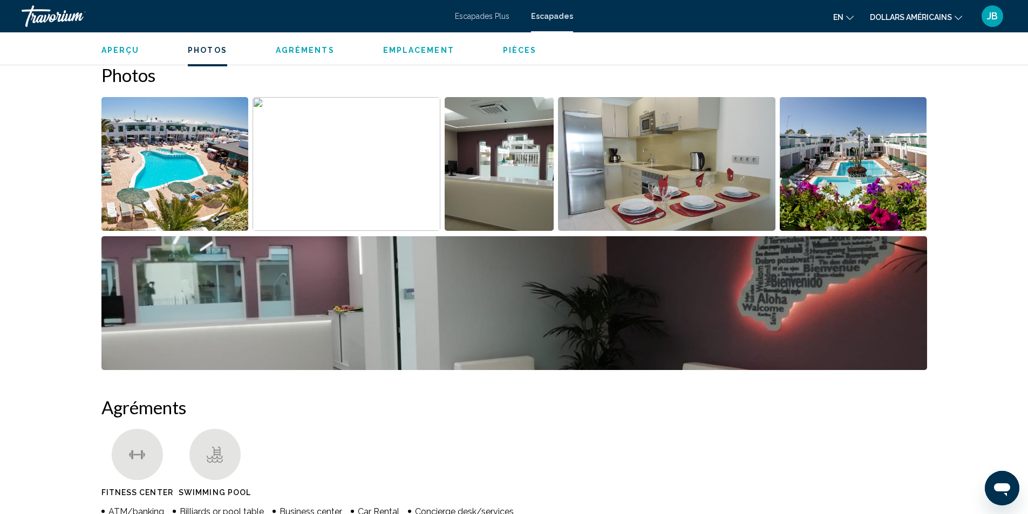
scroll to position [490, 0]
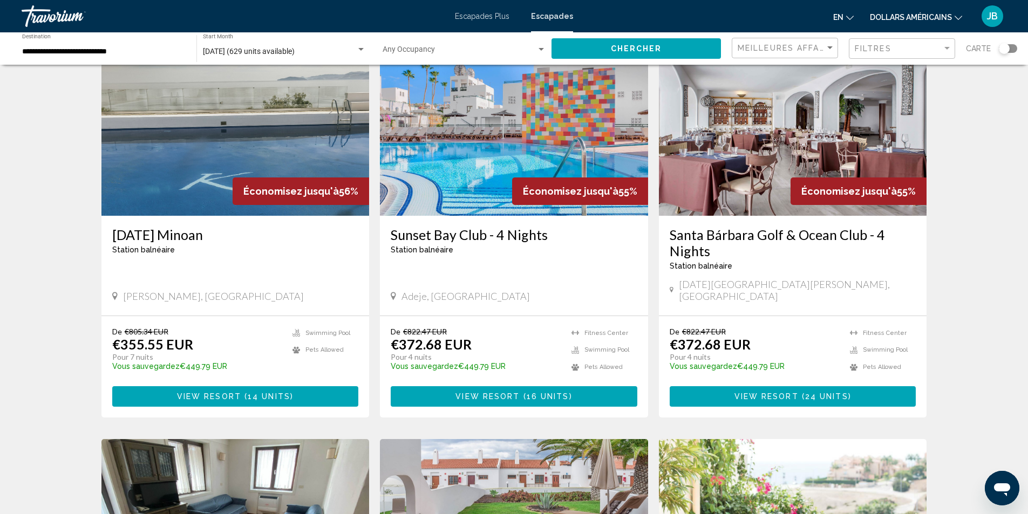
scroll to position [434, 0]
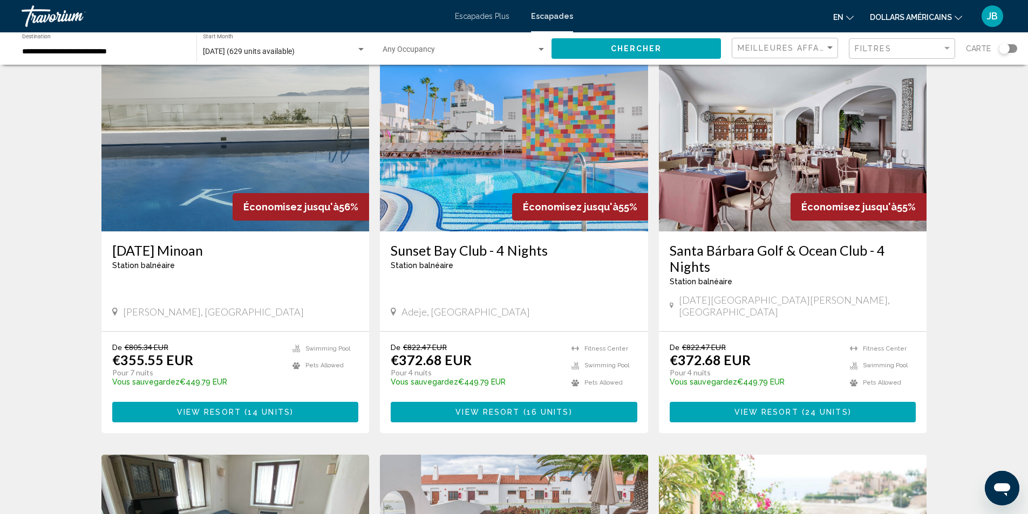
click at [269, 165] on img "Contenu principal" at bounding box center [235, 145] width 268 height 173
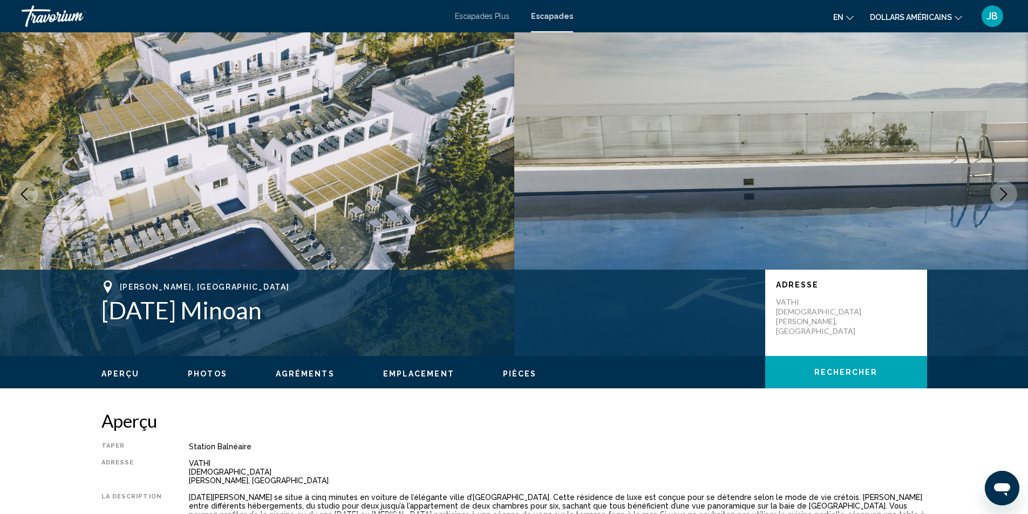
click at [999, 198] on icon "Next image" at bounding box center [1003, 194] width 13 height 13
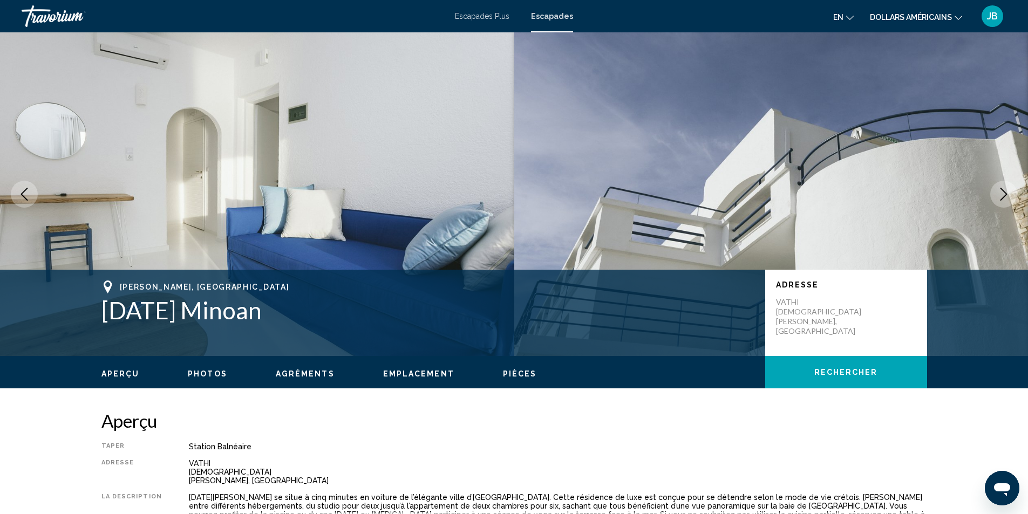
click at [999, 198] on icon "Next image" at bounding box center [1003, 194] width 13 height 13
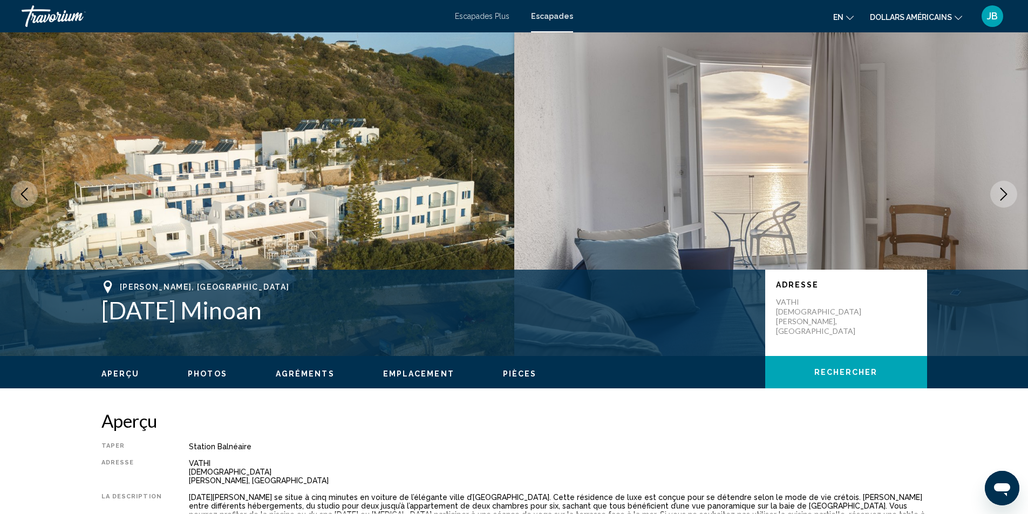
click at [999, 198] on icon "Next image" at bounding box center [1003, 194] width 13 height 13
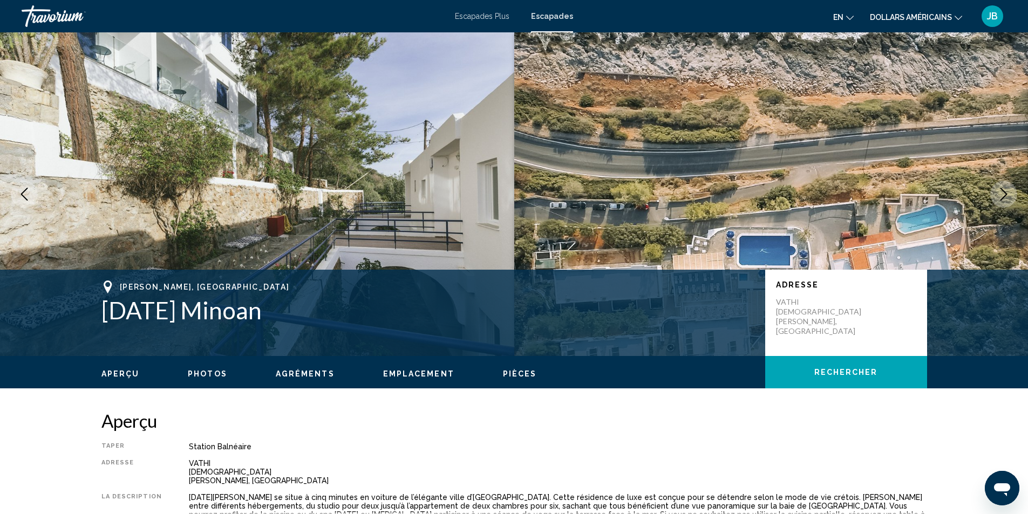
click at [999, 198] on icon "Next image" at bounding box center [1003, 194] width 13 height 13
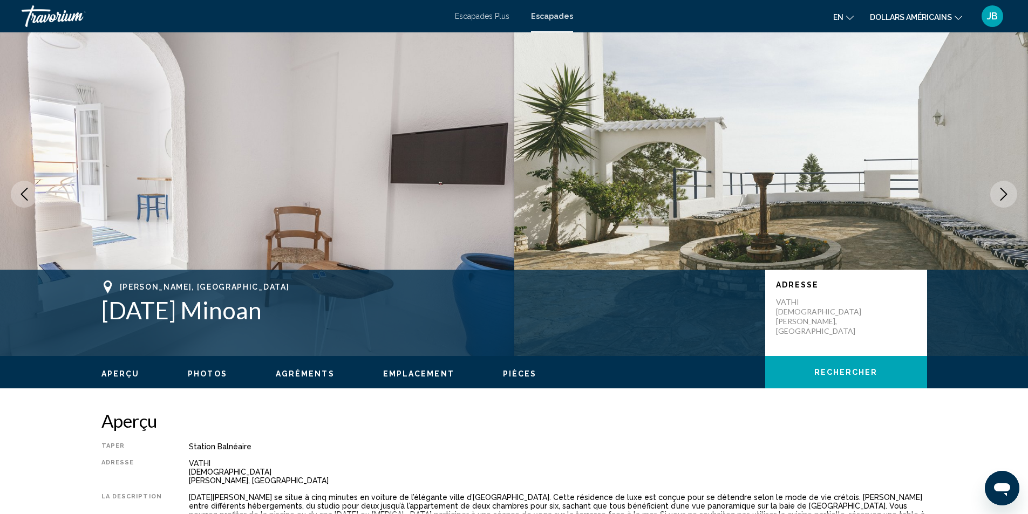
click at [999, 198] on icon "Next image" at bounding box center [1003, 194] width 13 height 13
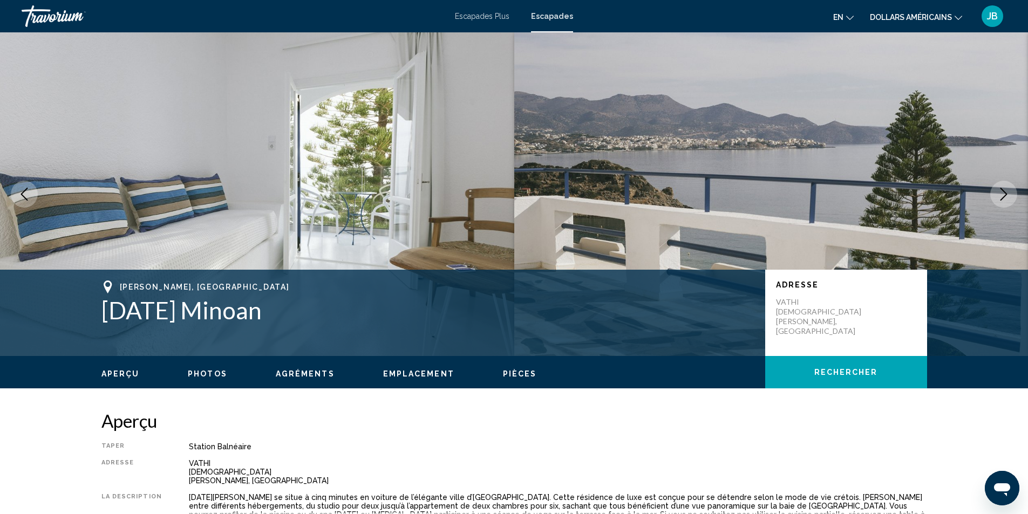
click at [999, 198] on icon "Next image" at bounding box center [1003, 194] width 13 height 13
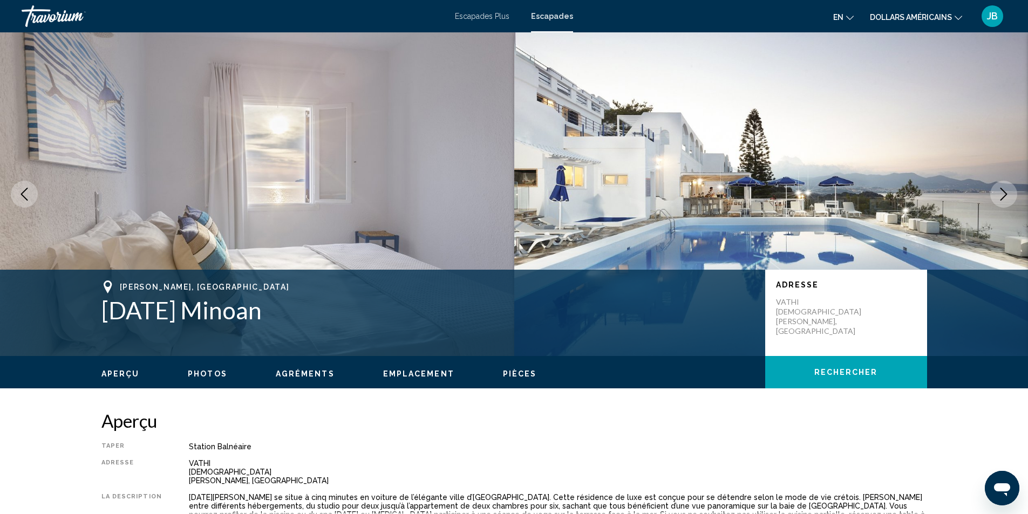
click at [999, 198] on icon "Next image" at bounding box center [1003, 194] width 13 height 13
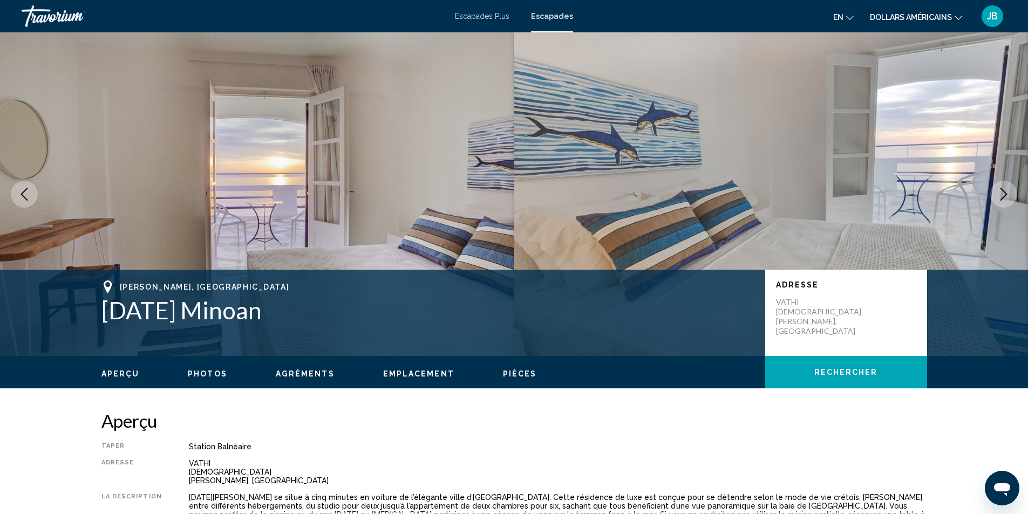
click at [999, 198] on icon "Next image" at bounding box center [1003, 194] width 13 height 13
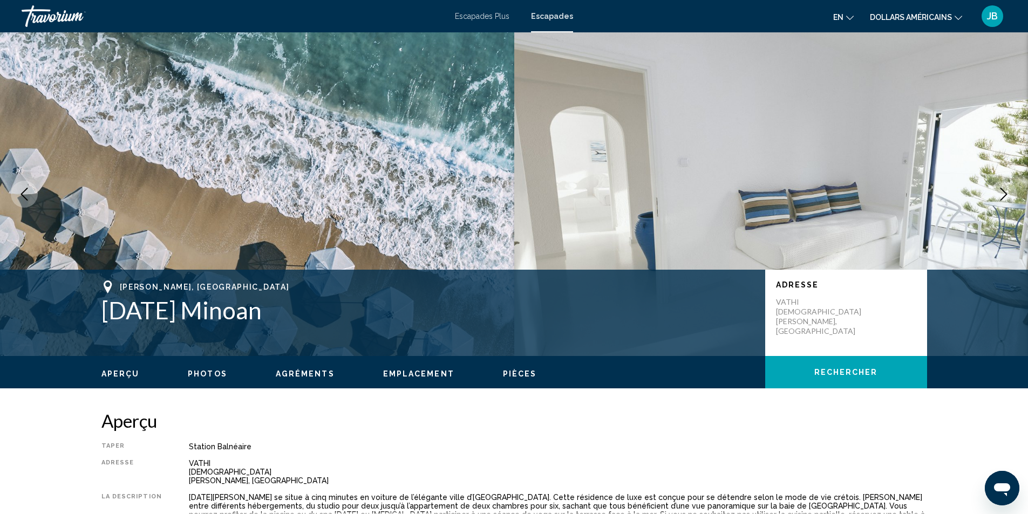
click at [999, 198] on icon "Next image" at bounding box center [1003, 194] width 13 height 13
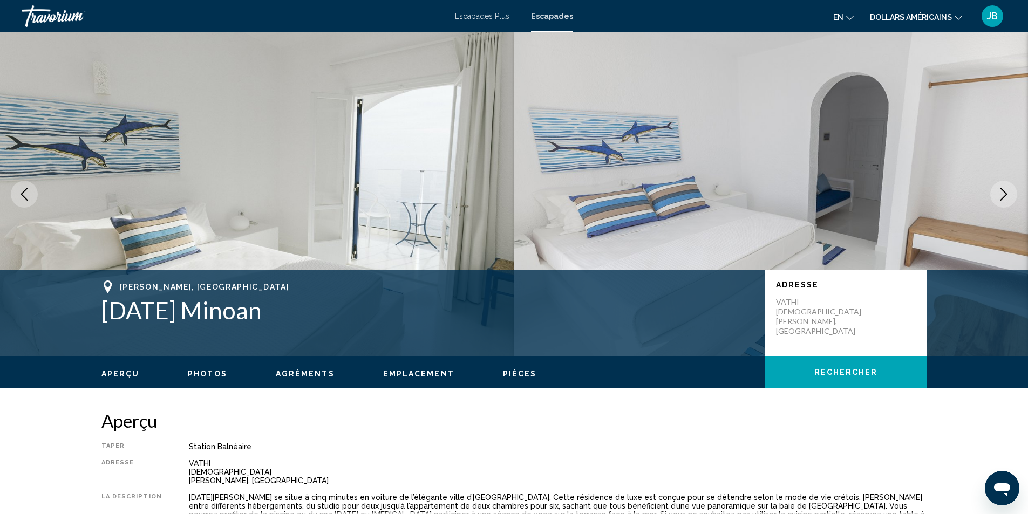
click at [999, 198] on icon "Next image" at bounding box center [1003, 194] width 13 height 13
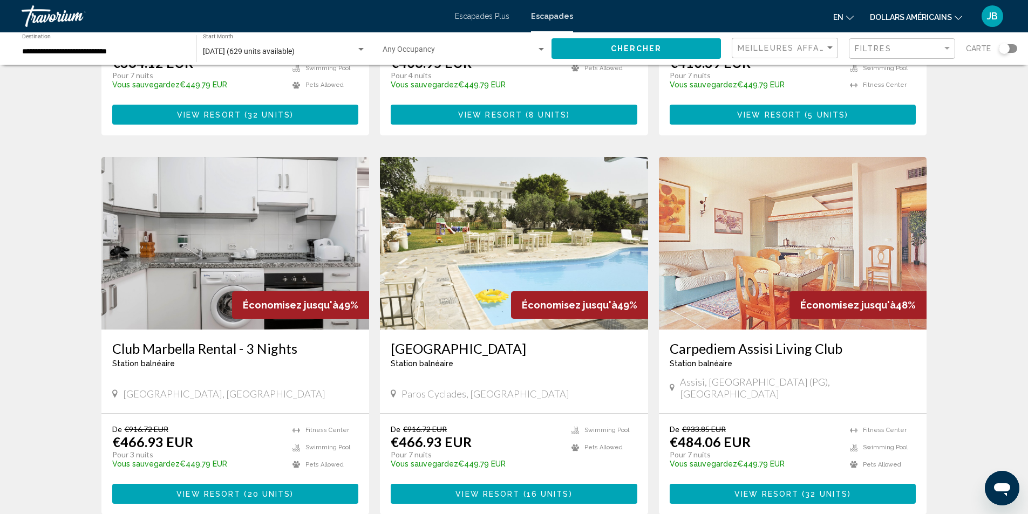
scroll to position [1129, 0]
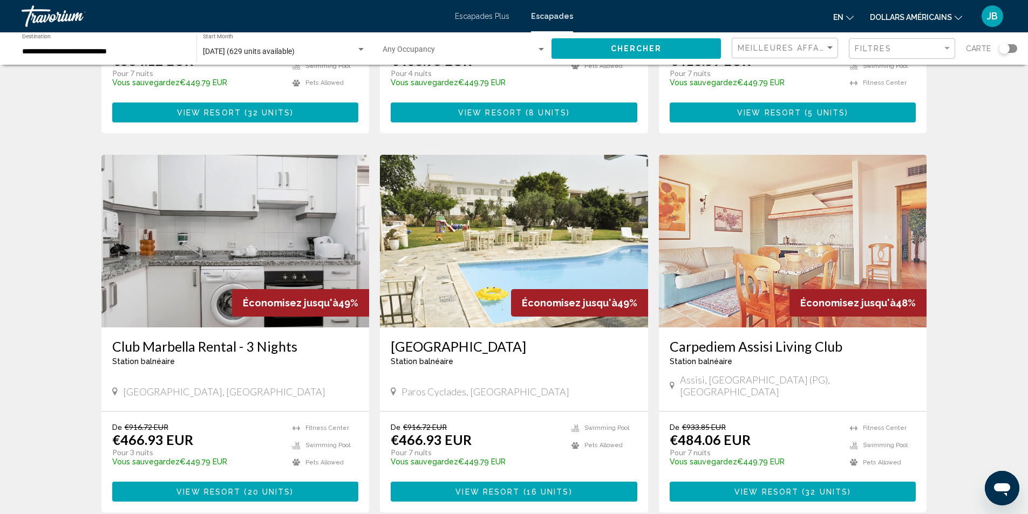
click at [569, 230] on img "Contenu principal" at bounding box center [514, 241] width 268 height 173
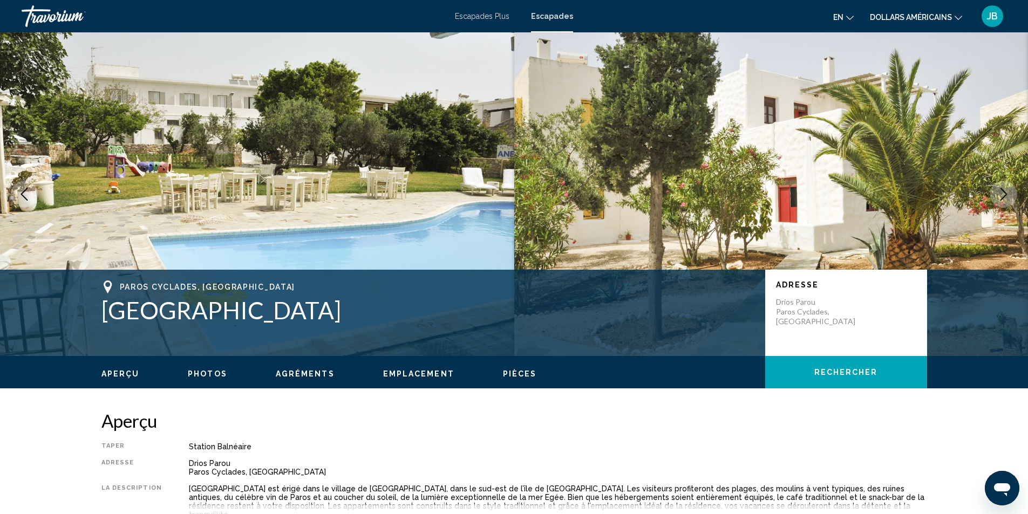
click at [206, 373] on span "Photos" at bounding box center [207, 374] width 39 height 9
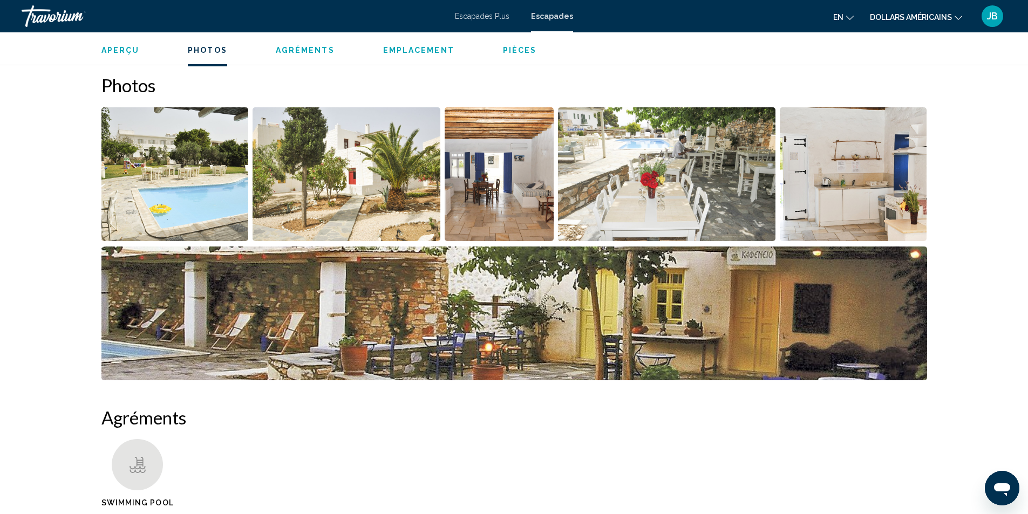
scroll to position [481, 0]
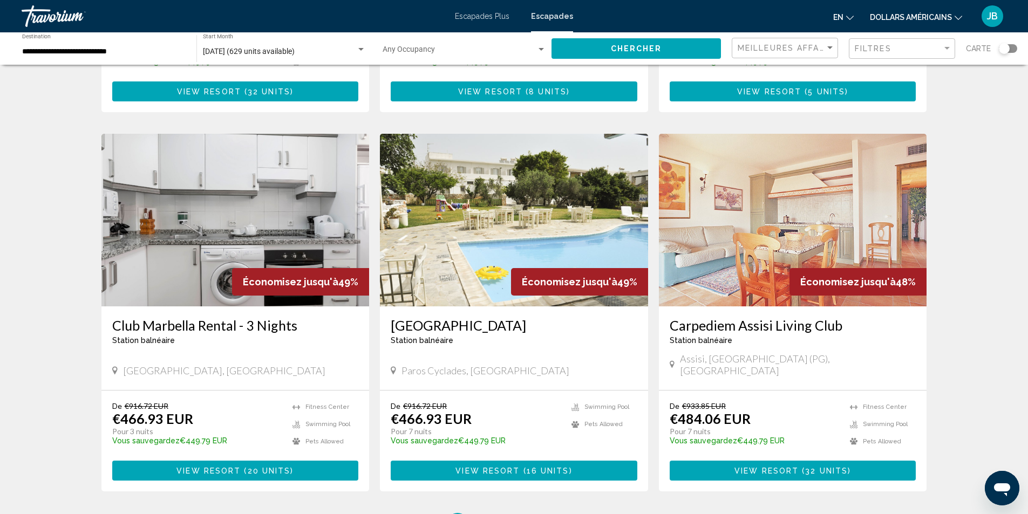
scroll to position [1261, 0]
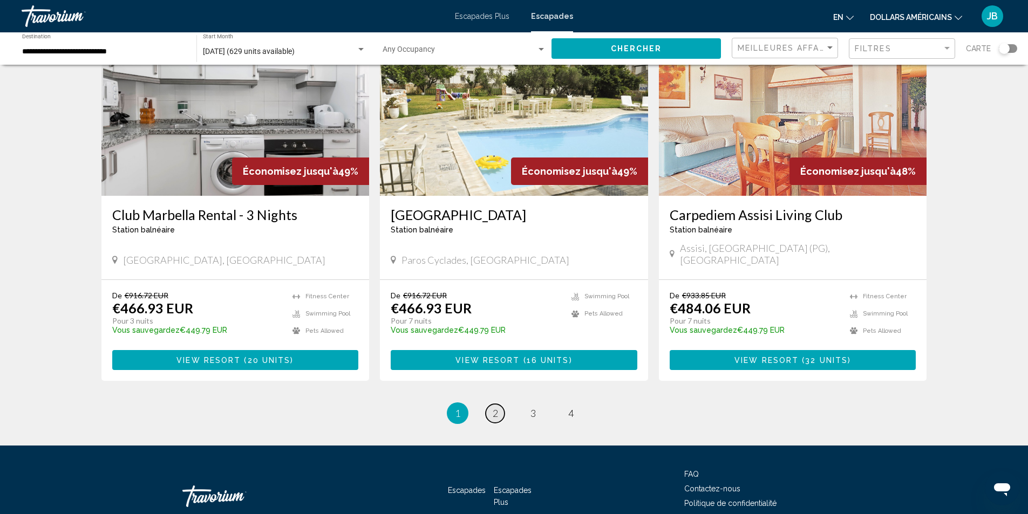
click at [496, 407] on span "2" at bounding box center [495, 413] width 5 height 12
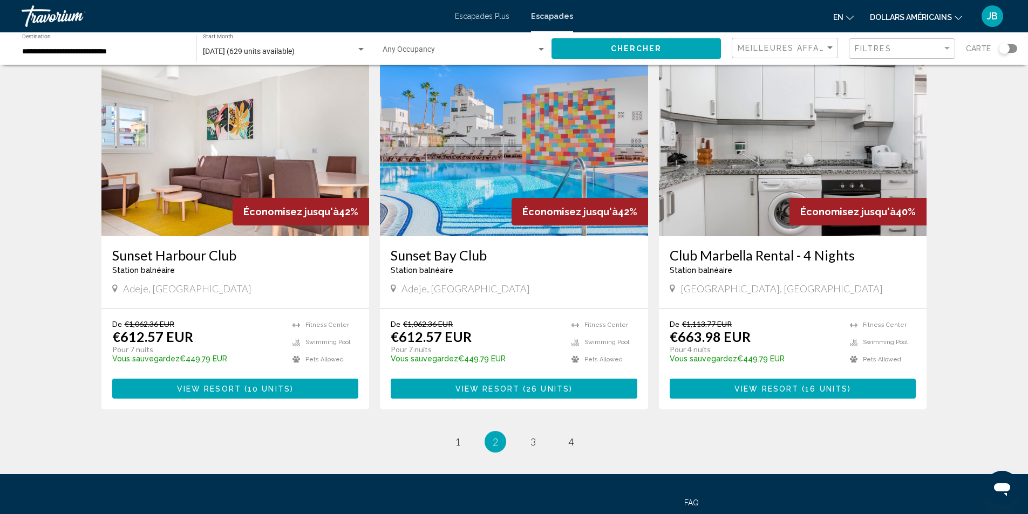
scroll to position [1245, 0]
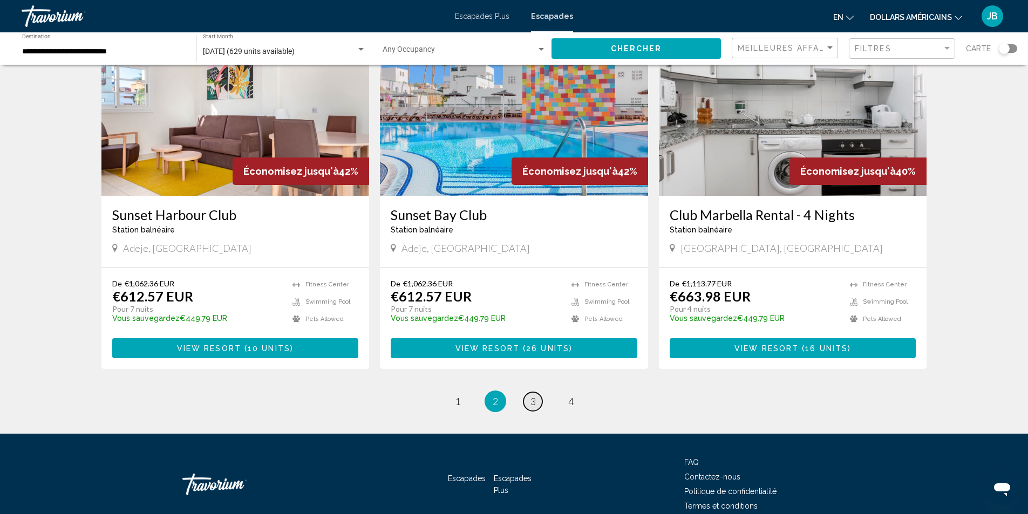
click at [534, 395] on span "3" at bounding box center [532, 401] width 5 height 12
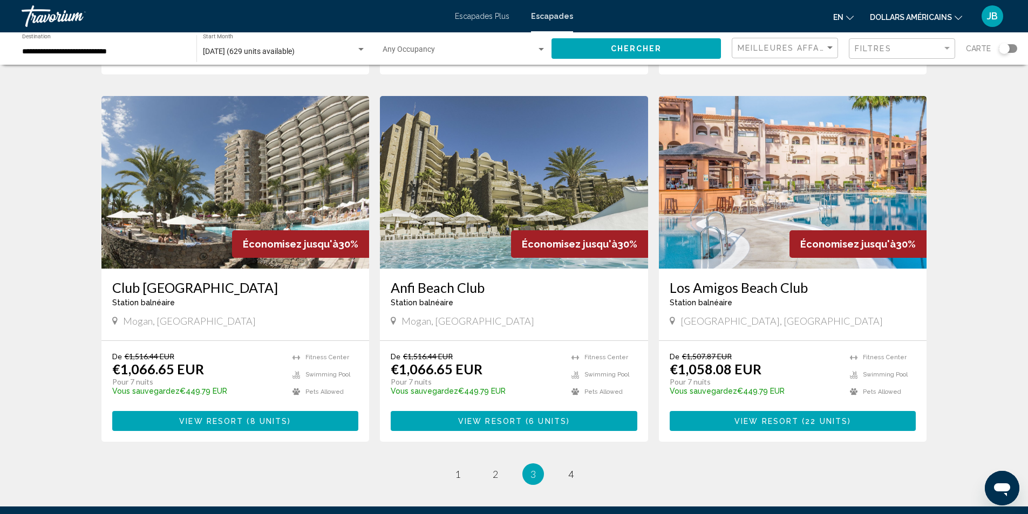
scroll to position [1183, 0]
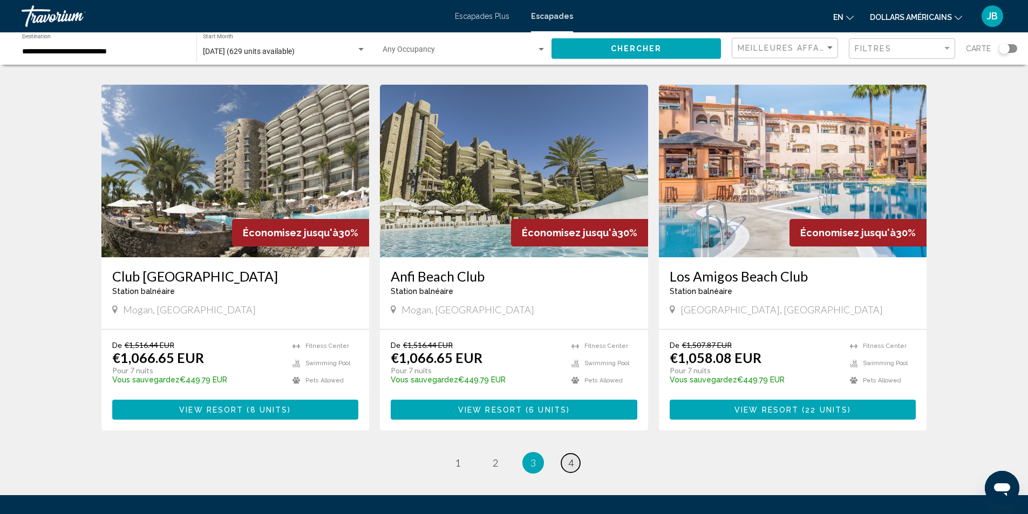
click at [575, 454] on link "page 4" at bounding box center [570, 463] width 19 height 19
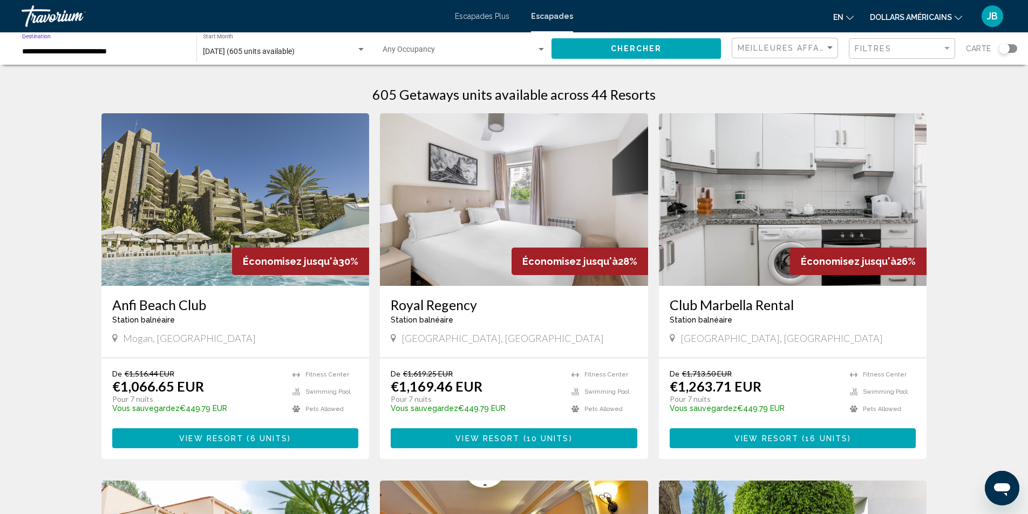
click at [120, 51] on input "**********" at bounding box center [103, 51] width 163 height 9
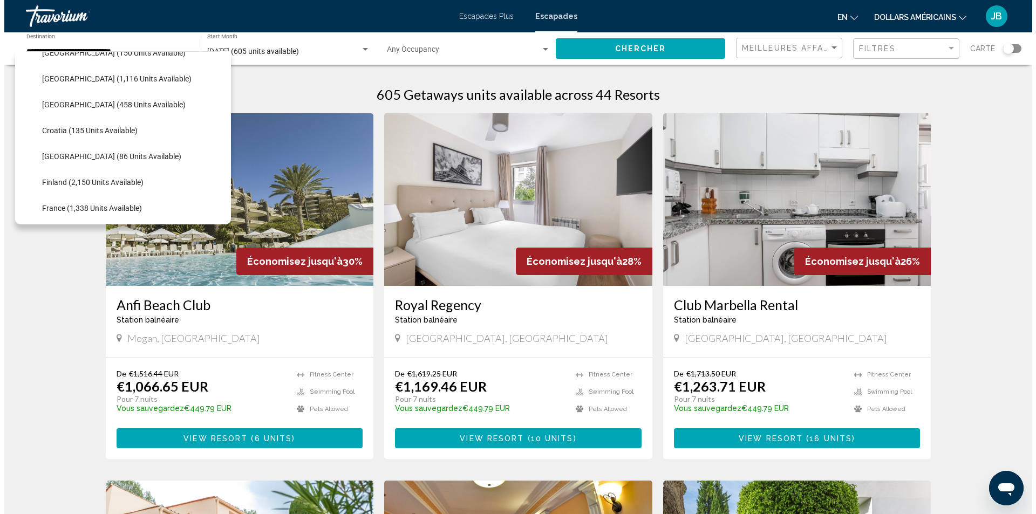
scroll to position [176, 0]
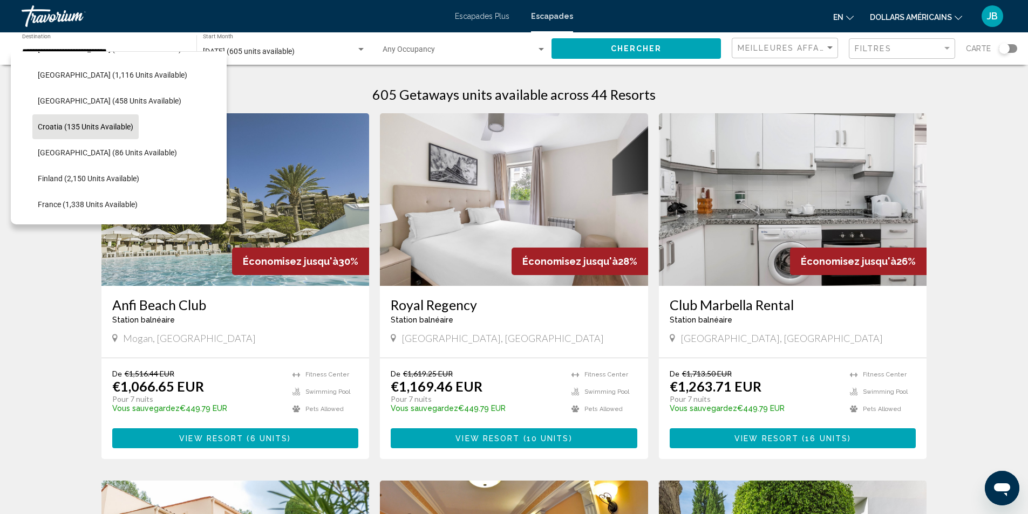
click at [122, 131] on button "Croatia (135 units available)" at bounding box center [85, 126] width 106 height 25
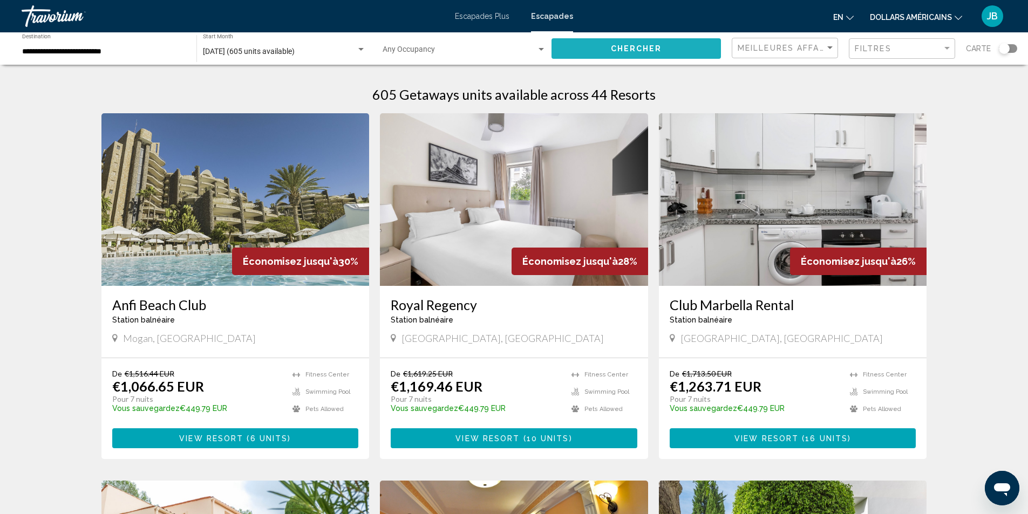
click at [658, 50] on span "Chercher" at bounding box center [636, 49] width 51 height 9
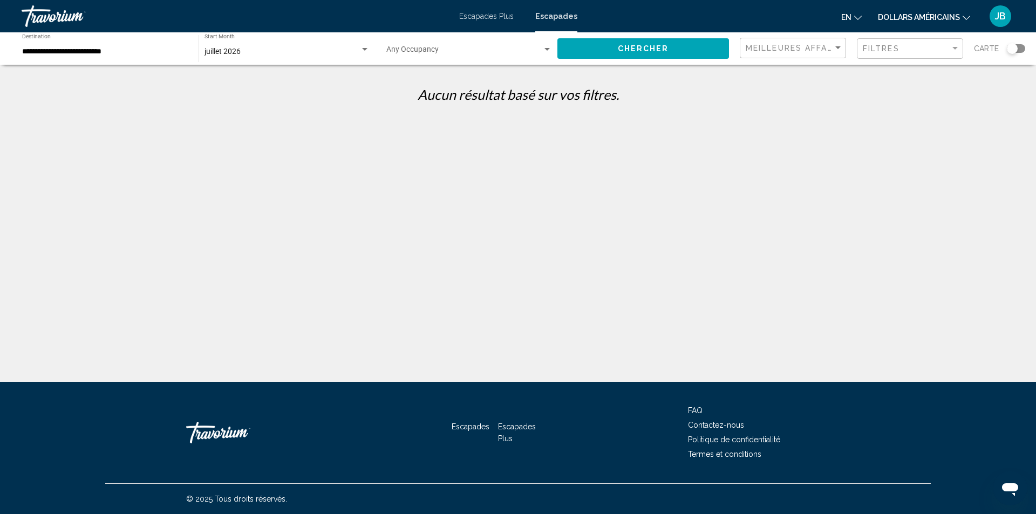
click at [120, 56] on div "**********" at bounding box center [105, 49] width 166 height 30
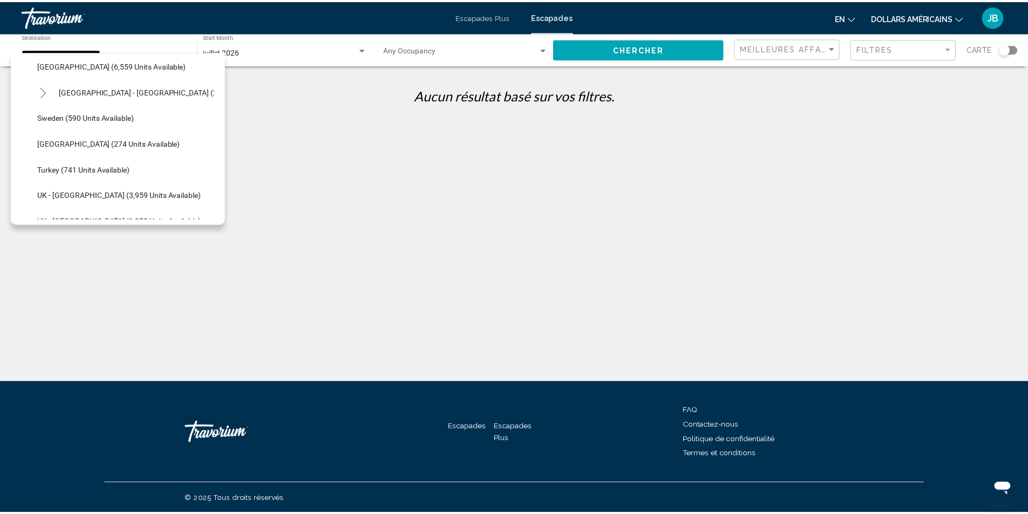
scroll to position [556, 0]
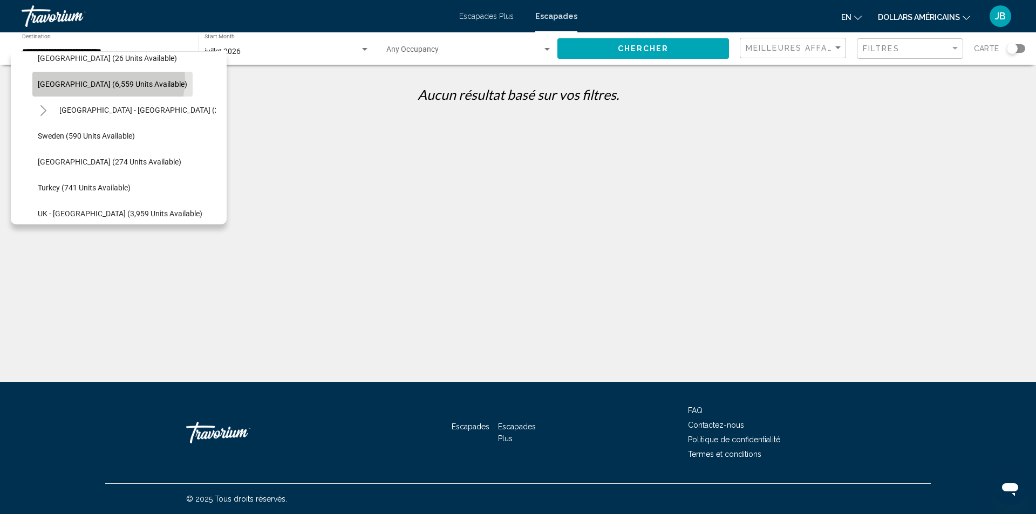
click at [108, 80] on span "Spain (6,559 units available)" at bounding box center [112, 84] width 149 height 9
type input "**********"
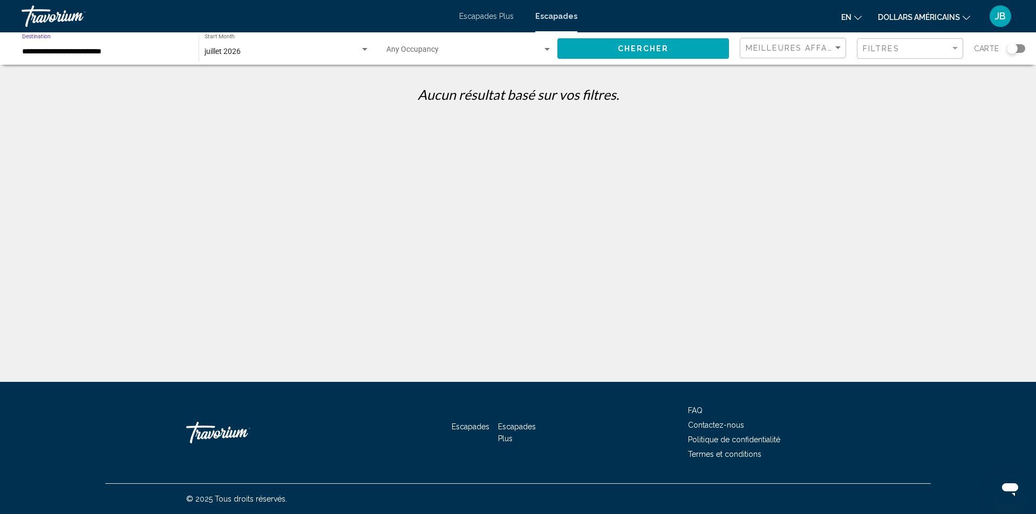
click at [611, 50] on button "Chercher" at bounding box center [643, 48] width 172 height 20
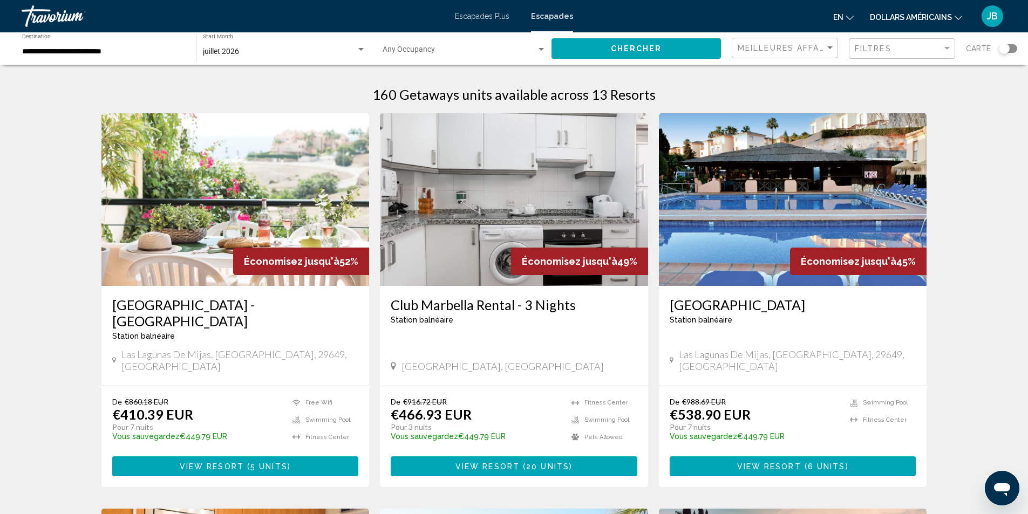
click at [494, 216] on img "Contenu principal" at bounding box center [514, 199] width 268 height 173
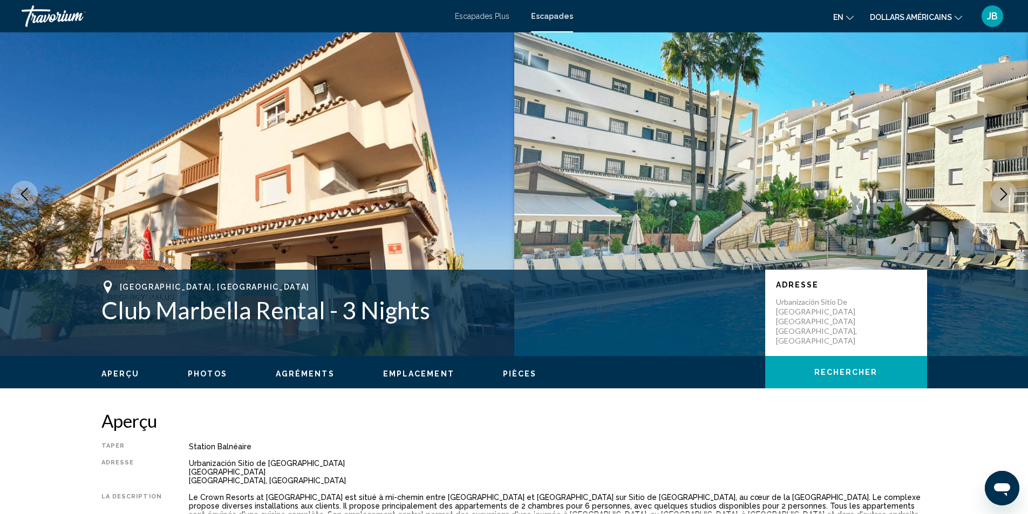
click at [208, 372] on span "Photos" at bounding box center [207, 374] width 39 height 9
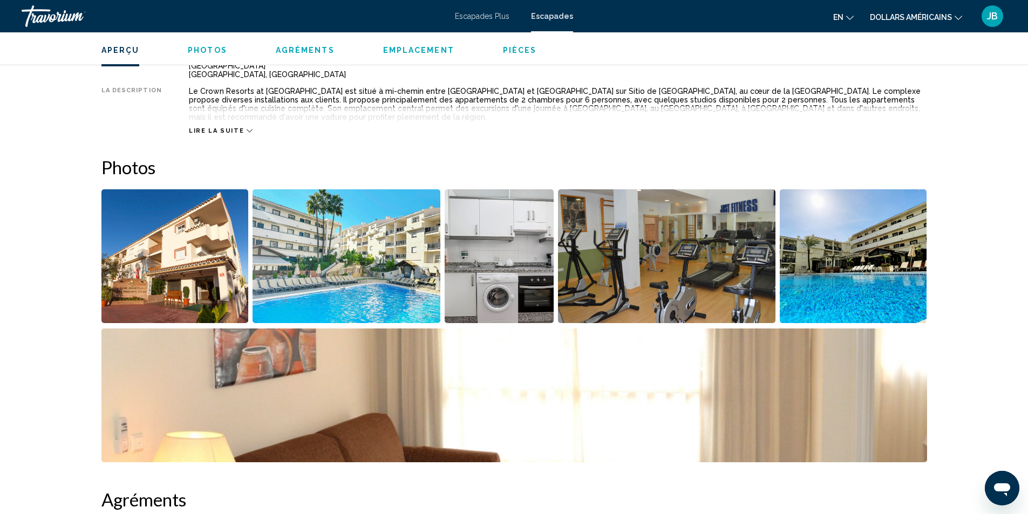
scroll to position [489, 0]
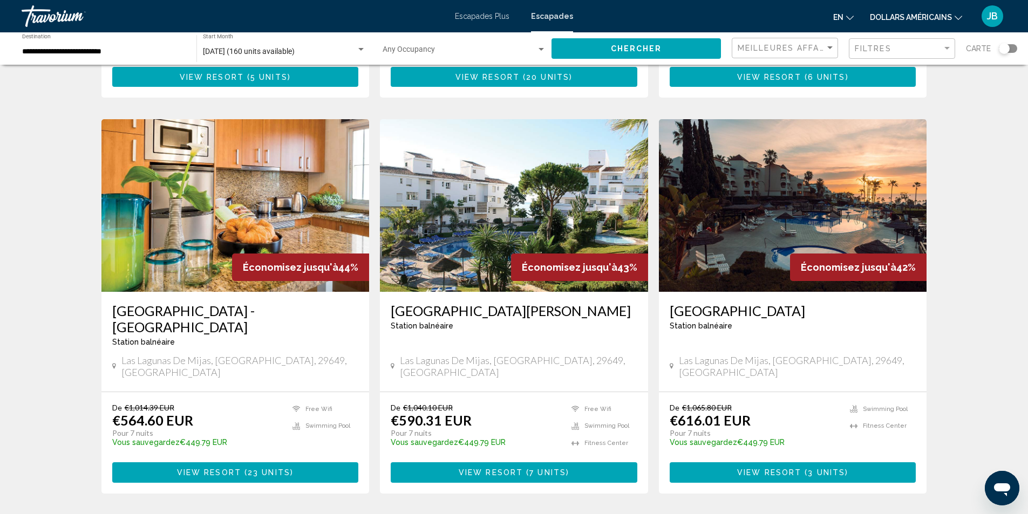
scroll to position [391, 0]
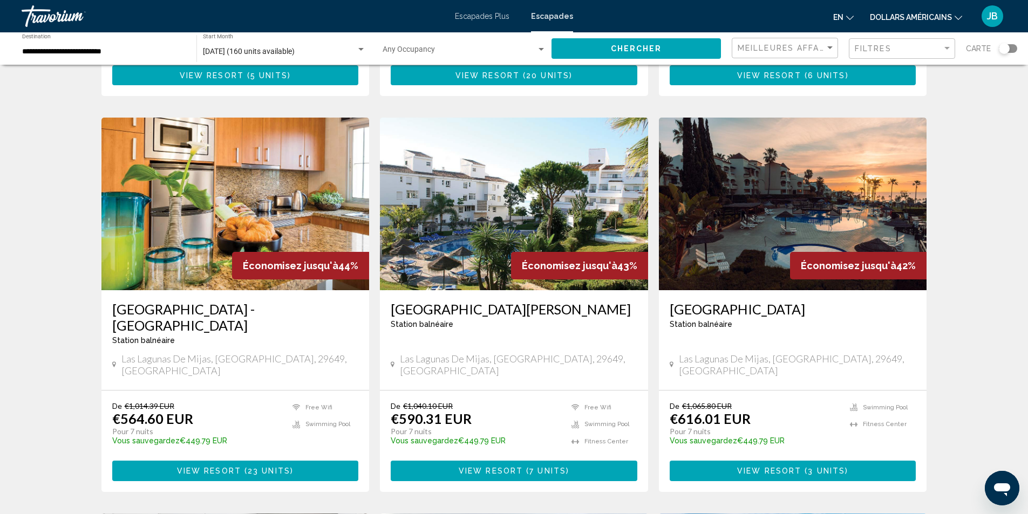
click at [831, 174] on img "Contenu principal" at bounding box center [793, 204] width 268 height 173
